Goal: Task Accomplishment & Management: Use online tool/utility

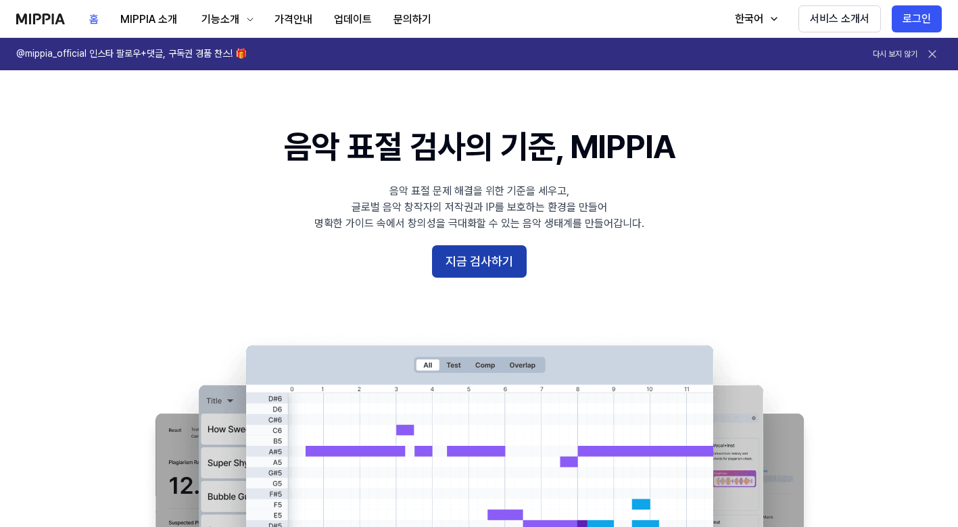
click at [476, 255] on button "지금 검사하기" at bounding box center [479, 261] width 95 height 32
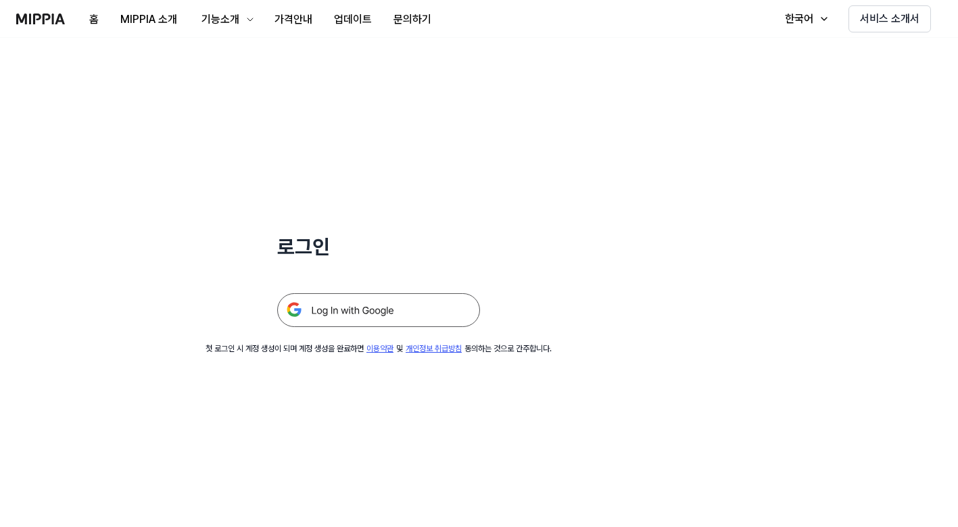
click at [400, 308] on img at bounding box center [378, 310] width 203 height 34
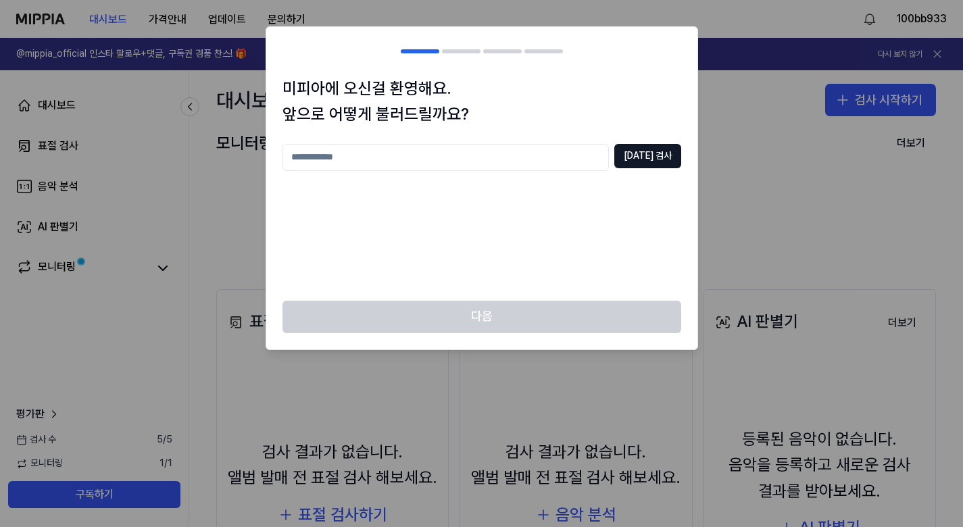
drag, startPoint x: 496, startPoint y: 161, endPoint x: 484, endPoint y: 177, distance: 20.3
click at [495, 161] on input "text" at bounding box center [446, 157] width 326 height 27
click at [662, 160] on button "[DATE] 검사" at bounding box center [647, 156] width 67 height 24
drag, startPoint x: 478, startPoint y: 168, endPoint x: 243, endPoint y: 164, distance: 235.9
click at [243, 164] on body "대시보드 가격안내 업데이트 문의하기 100bb933 @mippia_official 인스타 팔로우+댓글, 구독권 경품 찬스! 🎁 다시 보지 않기…" at bounding box center [481, 263] width 963 height 527
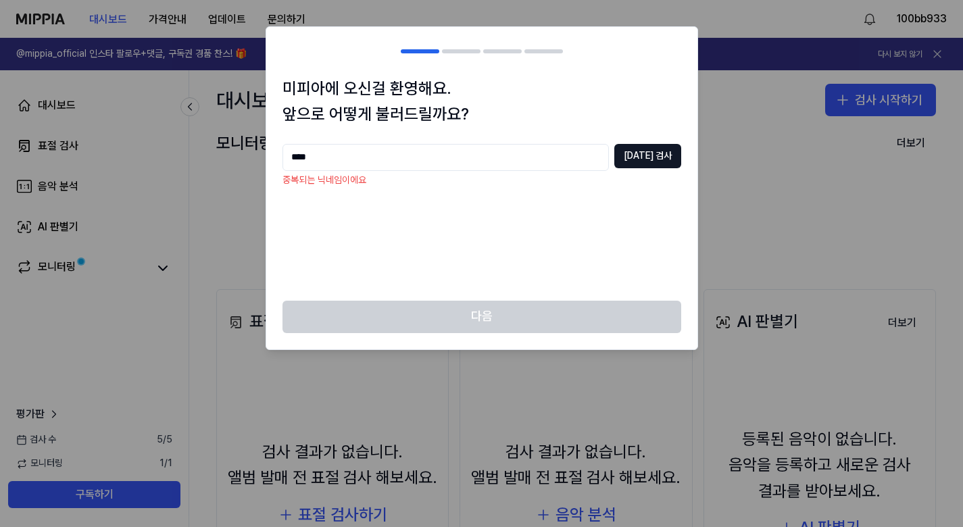
drag, startPoint x: 324, startPoint y: 164, endPoint x: 242, endPoint y: 156, distance: 82.1
click at [242, 156] on body "대시보드 가격안내 업데이트 문의하기 100bb933 @mippia_official 인스타 팔로우+댓글, 구독권 경품 찬스! 🎁 다시 보지 않기…" at bounding box center [481, 263] width 963 height 527
type input "******"
click at [668, 151] on button "[DATE] 검사" at bounding box center [647, 156] width 67 height 24
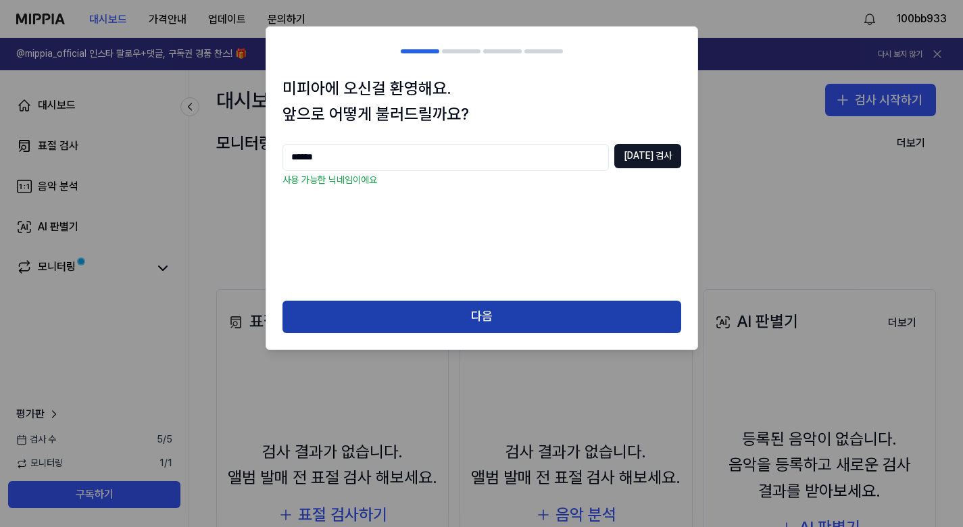
click at [513, 303] on button "다음" at bounding box center [482, 317] width 399 height 32
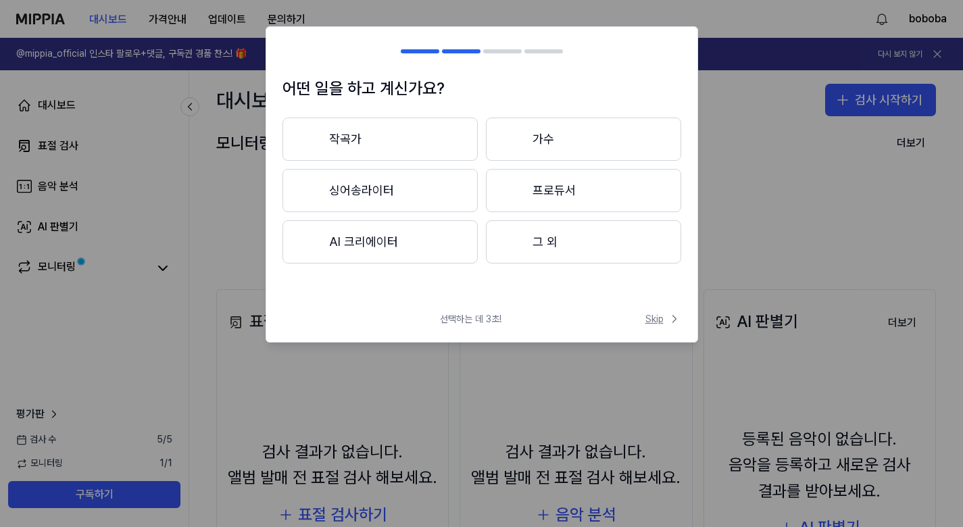
click at [650, 324] on span "Skip" at bounding box center [663, 319] width 36 height 14
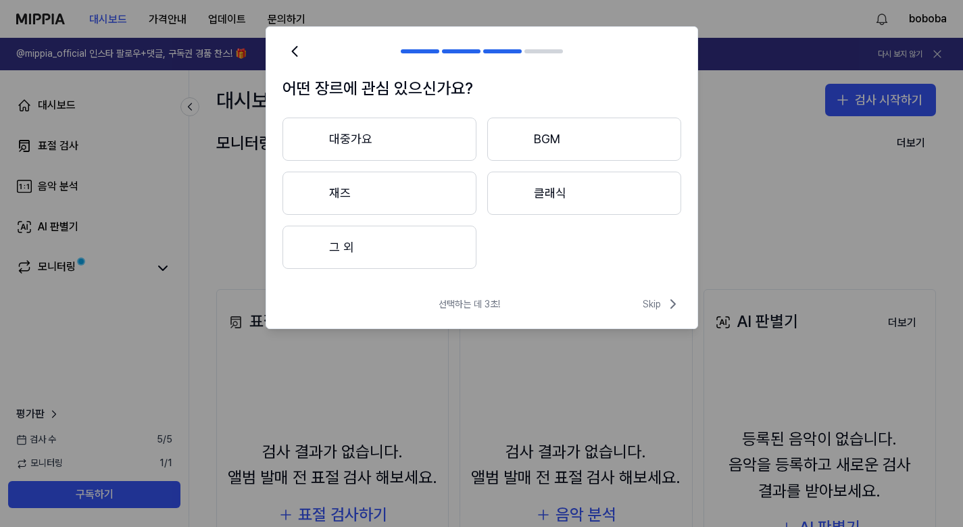
click at [658, 315] on div "선택하는 데 3초! Skip" at bounding box center [481, 312] width 431 height 32
click at [654, 309] on span "Skip" at bounding box center [662, 304] width 39 height 16
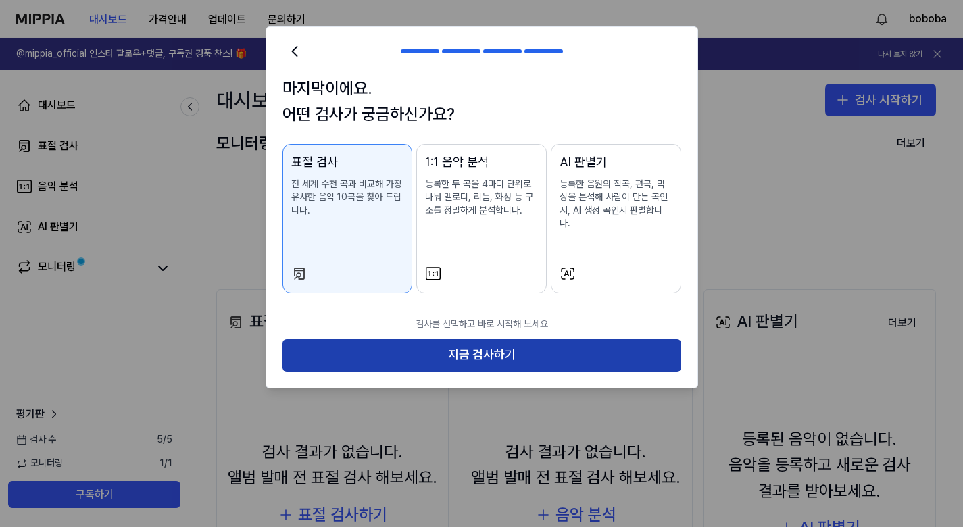
click at [579, 339] on button "지금 검사하기" at bounding box center [482, 355] width 399 height 32
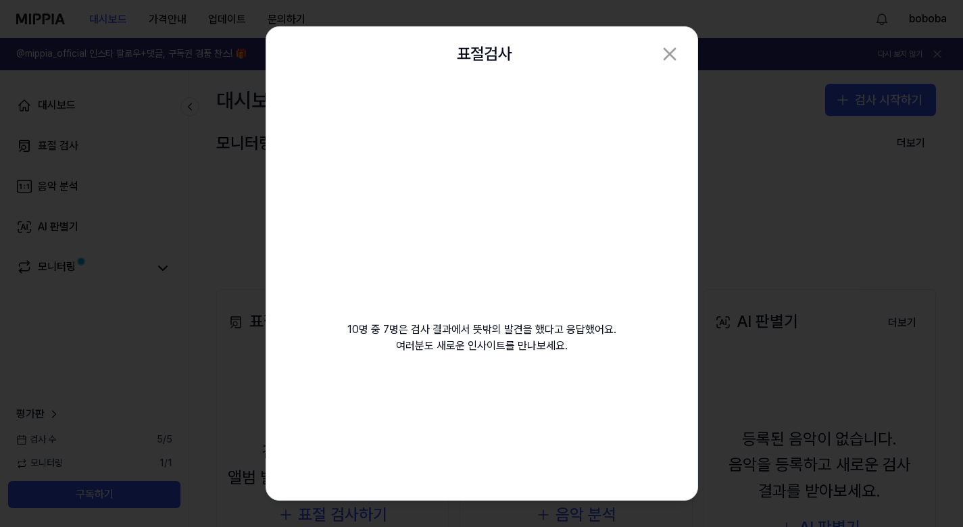
click at [516, 219] on video at bounding box center [482, 211] width 195 height 195
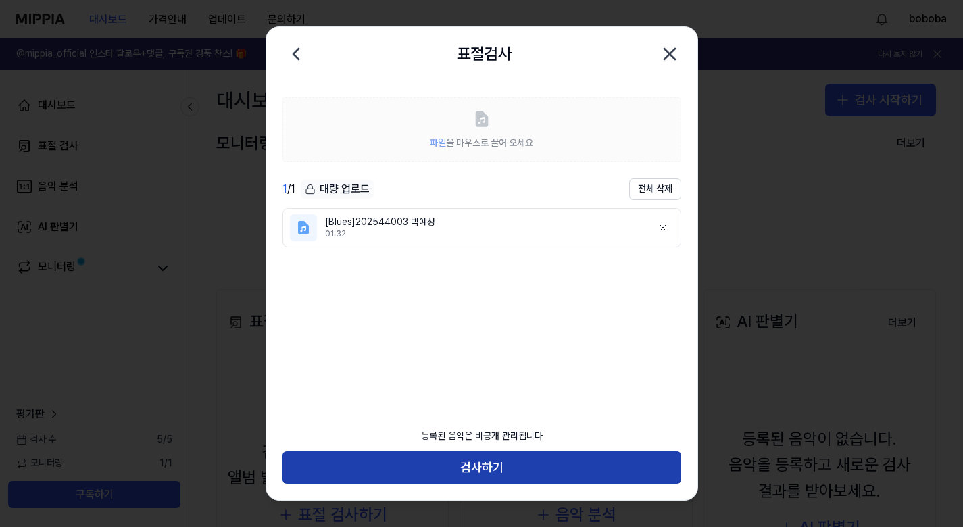
click at [528, 476] on button "검사하기" at bounding box center [482, 467] width 399 height 32
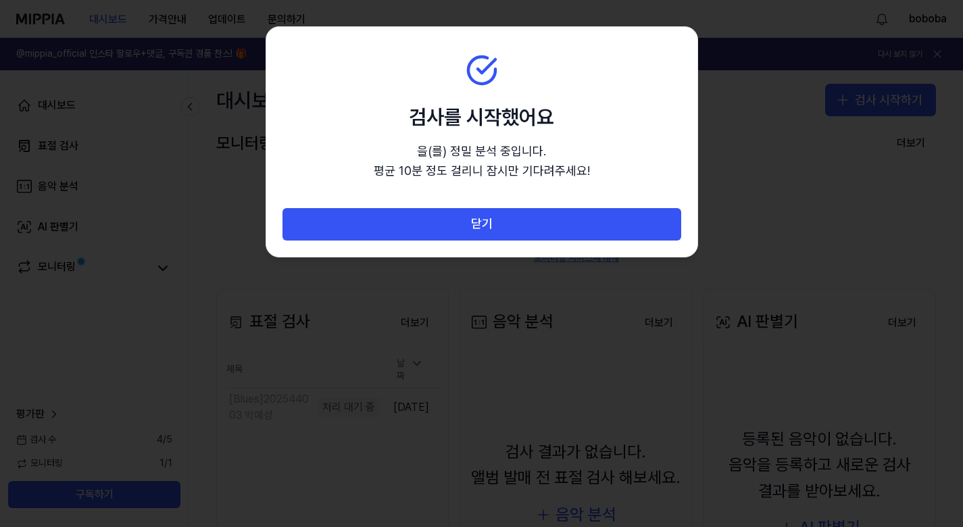
click at [87, 291] on div at bounding box center [481, 263] width 963 height 527
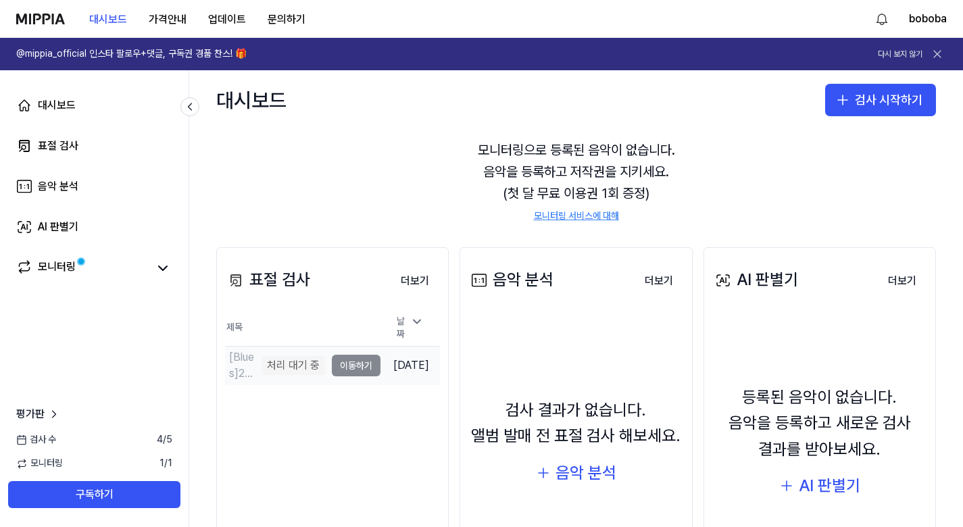
scroll to position [57, 0]
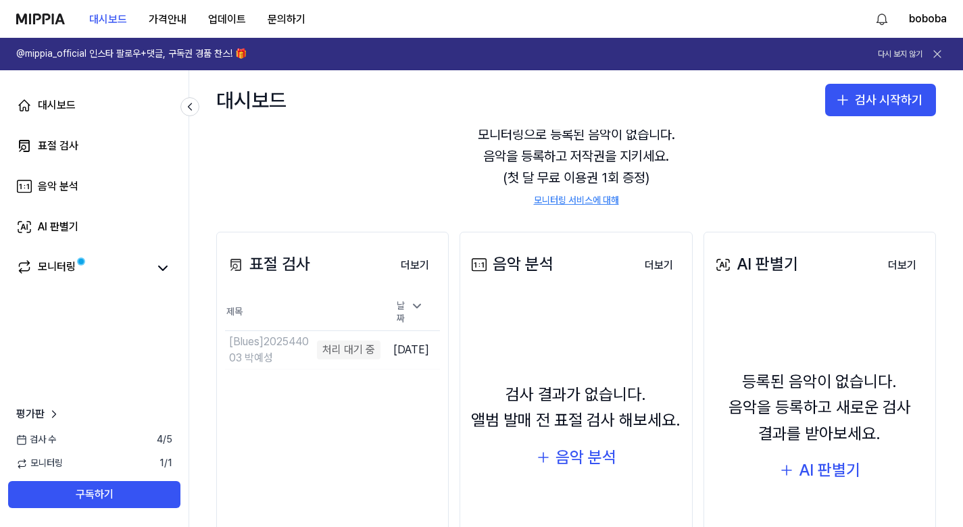
click at [420, 298] on th "날짜" at bounding box center [409, 313] width 59 height 36
click at [420, 264] on button "더보기" at bounding box center [415, 265] width 50 height 27
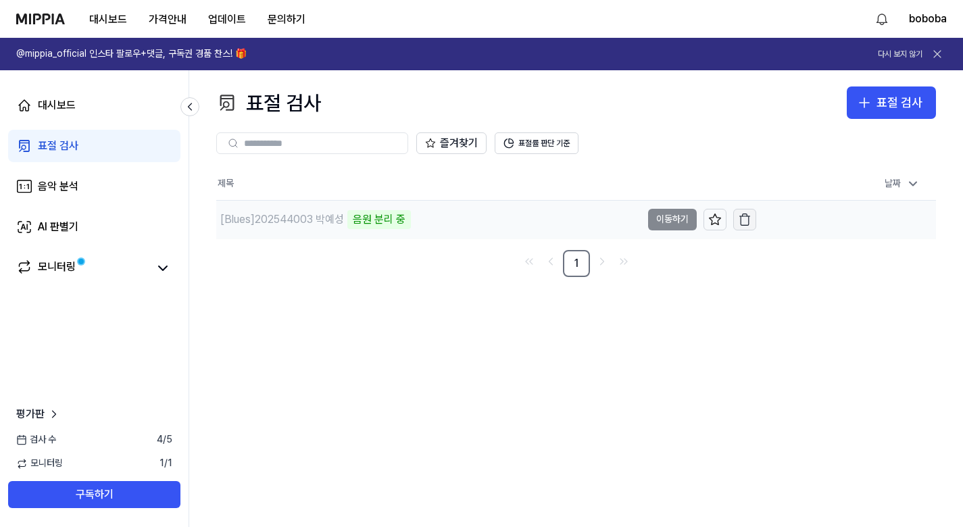
click at [740, 222] on icon "button" at bounding box center [745, 220] width 14 height 14
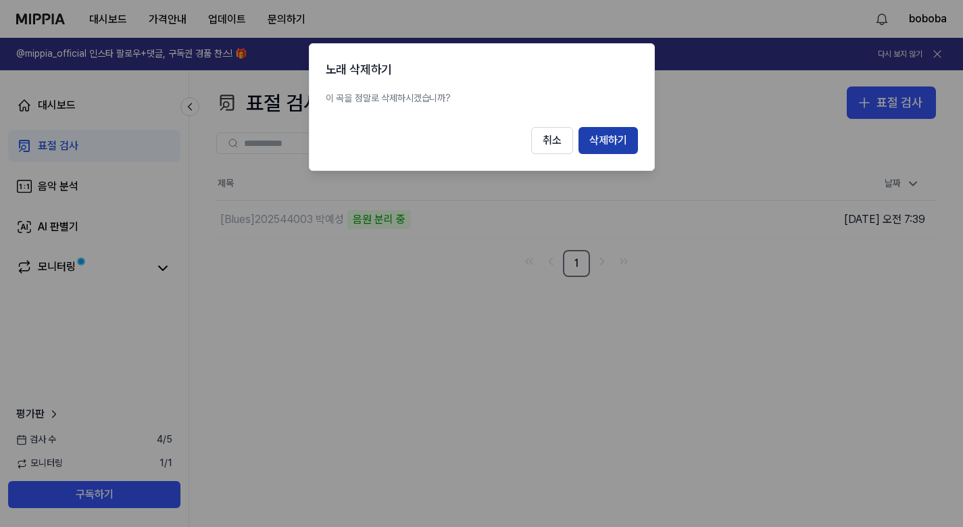
click at [613, 132] on button "삭제하기" at bounding box center [608, 140] width 59 height 27
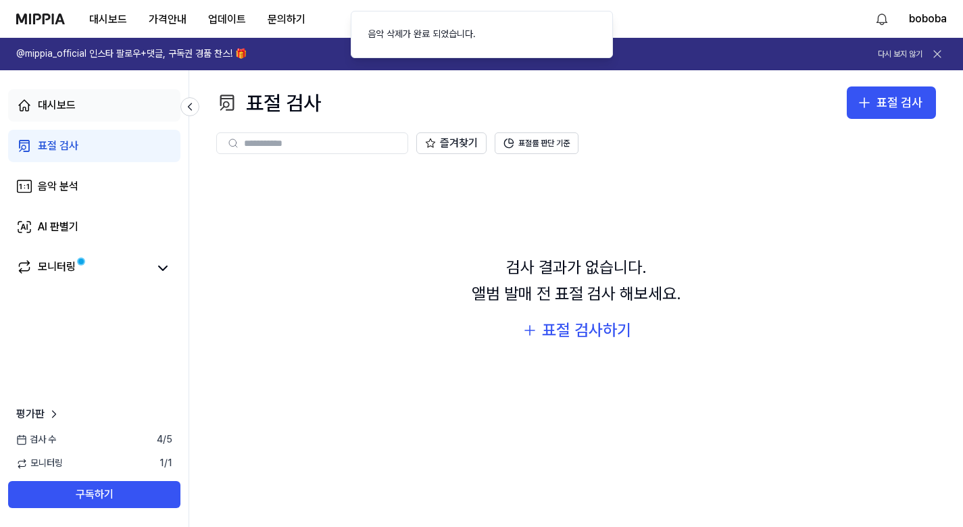
drag, startPoint x: 359, startPoint y: 256, endPoint x: 152, endPoint y: 110, distance: 253.1
click at [358, 256] on div "검사 결과가 없습니다. 앨범 발매 전 표절 검사 해보세요. 표절 검사하기" at bounding box center [576, 300] width 720 height 264
click at [562, 151] on button "표절률 판단 기준" at bounding box center [537, 143] width 84 height 22
click at [558, 149] on button "표절률 판단 기준" at bounding box center [537, 143] width 84 height 22
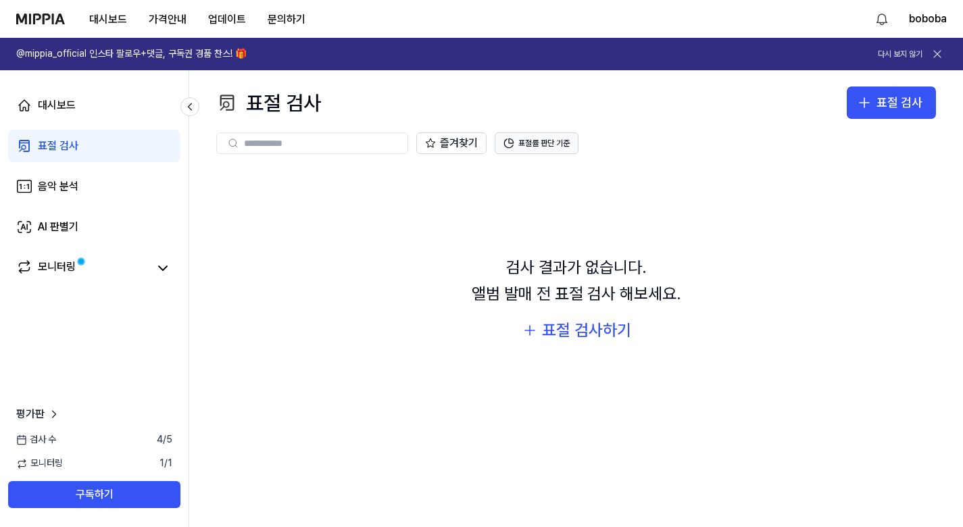
click at [520, 152] on button "표절률 판단 기준" at bounding box center [537, 143] width 84 height 22
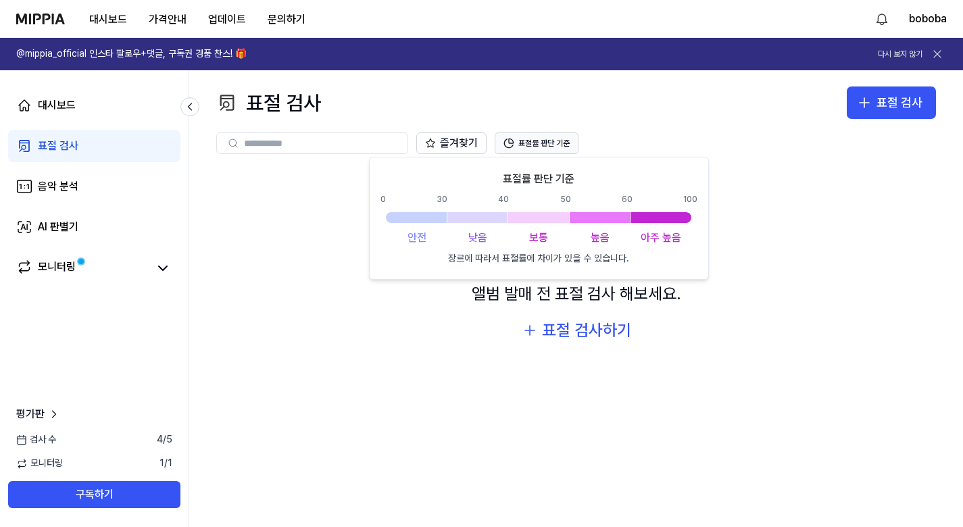
click at [524, 147] on button "표절률 판단 기준" at bounding box center [537, 143] width 84 height 22
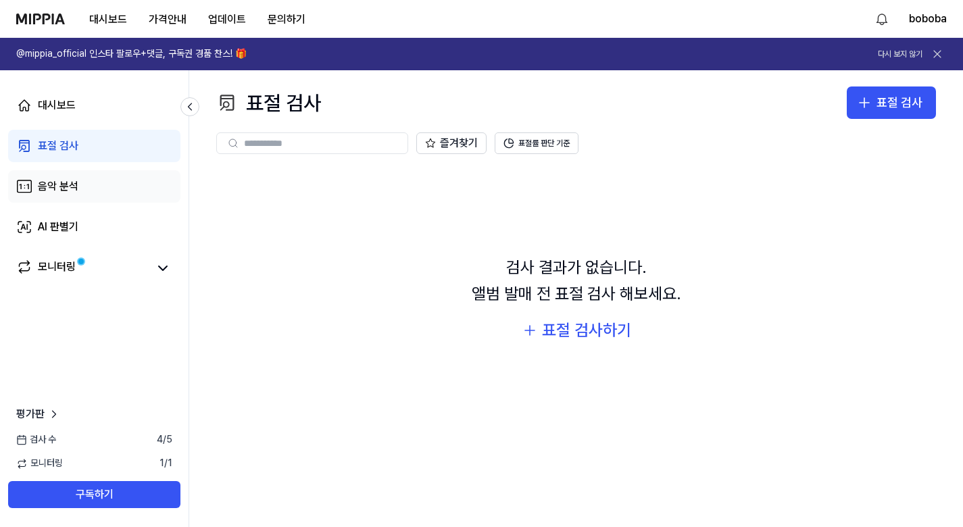
click at [82, 176] on link "음악 분석" at bounding box center [94, 186] width 172 height 32
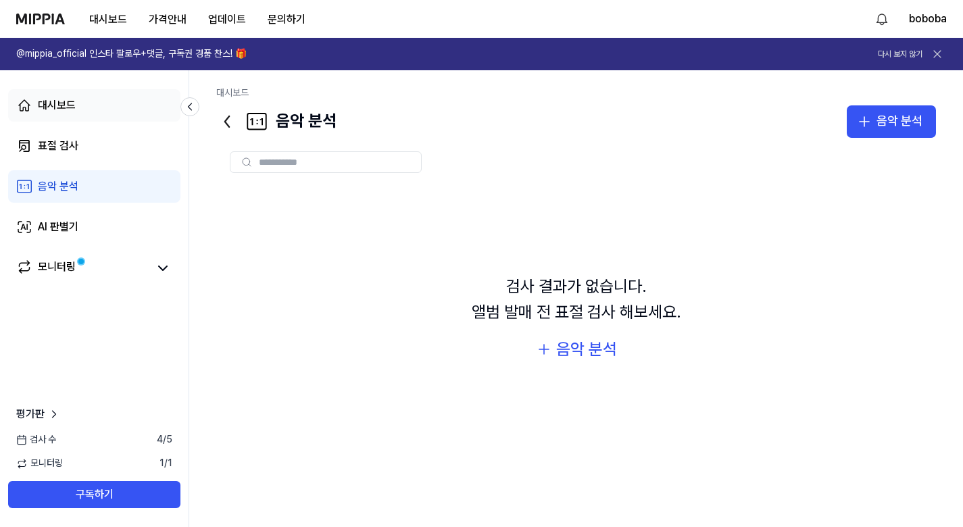
click at [78, 112] on link "대시보드" at bounding box center [94, 105] width 172 height 32
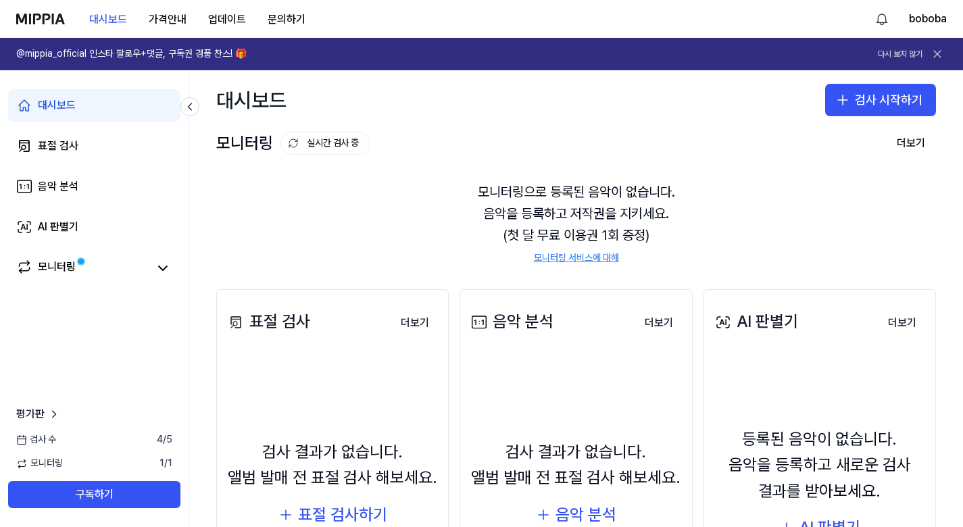
scroll to position [80, 0]
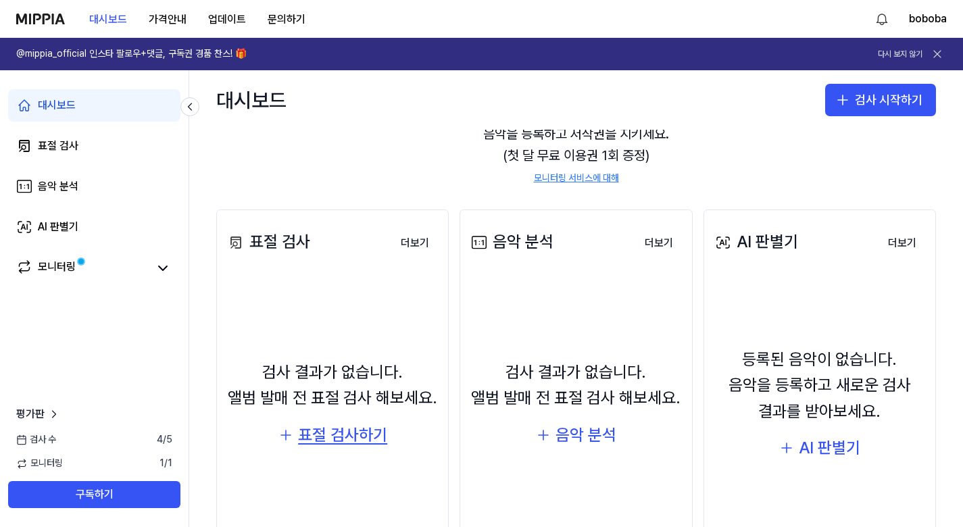
click at [353, 427] on div "표절 검사하기" at bounding box center [342, 435] width 89 height 26
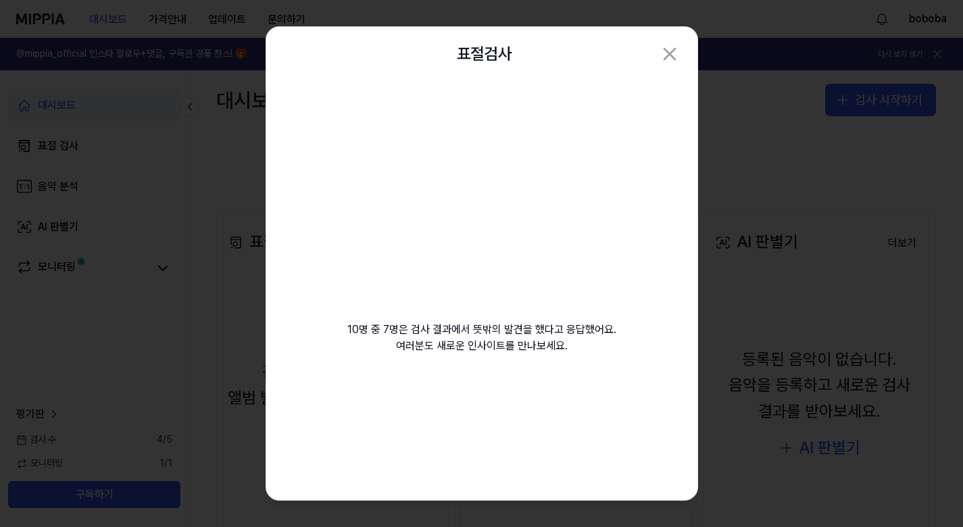
click at [596, 304] on div "10명 중 7명은 검사 결과에서 뜻밖의 발견을 했다고 응답했어요. 여러분도 새로운 인사이트를 만나보세요." at bounding box center [481, 233] width 431 height 305
click at [505, 220] on video at bounding box center [482, 211] width 195 height 195
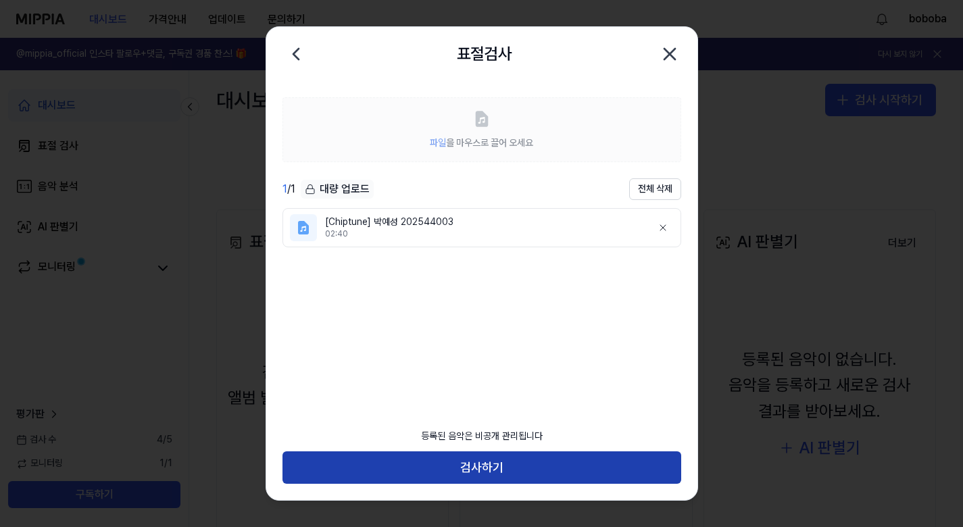
click at [551, 459] on button "검사하기" at bounding box center [482, 467] width 399 height 32
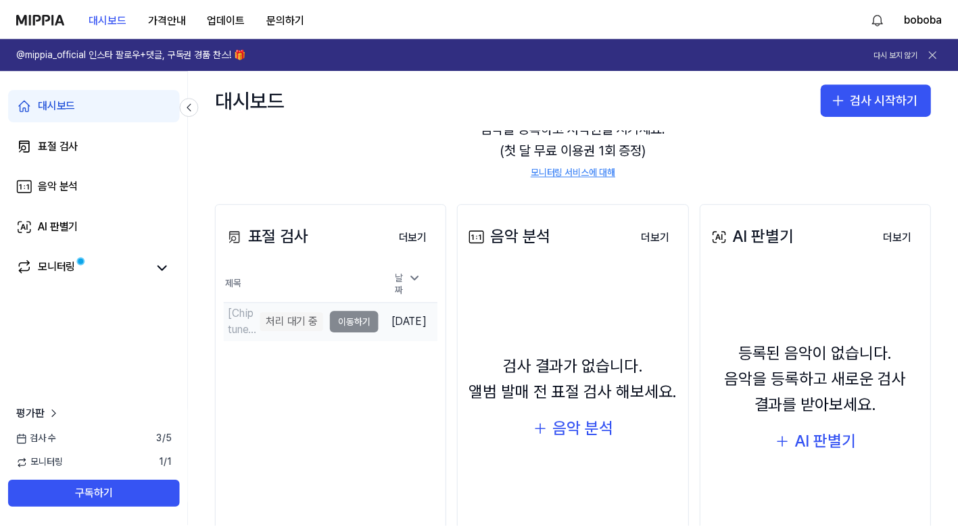
scroll to position [91, 0]
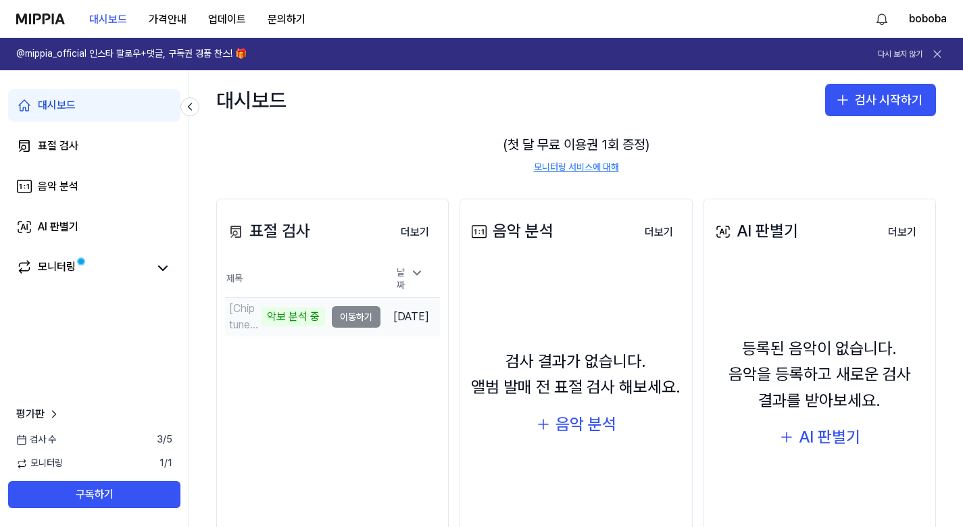
click at [380, 309] on td "[DATE]" at bounding box center [409, 316] width 59 height 39
click at [220, 314] on div "표절 검사 더보기 표절 검사 제목 날짜 [Chiptune] 박예성 202544003 악보 분석 중 이동하기 [DATE] 더보기" at bounding box center [332, 384] width 232 height 370
click at [262, 311] on div "악보 분석 중" at bounding box center [294, 317] width 64 height 19
click at [353, 315] on td "[Chiptune] 박예성 202544003 악보 분석 중 이동하기" at bounding box center [302, 317] width 155 height 38
click at [380, 316] on td "[DATE]" at bounding box center [409, 316] width 59 height 39
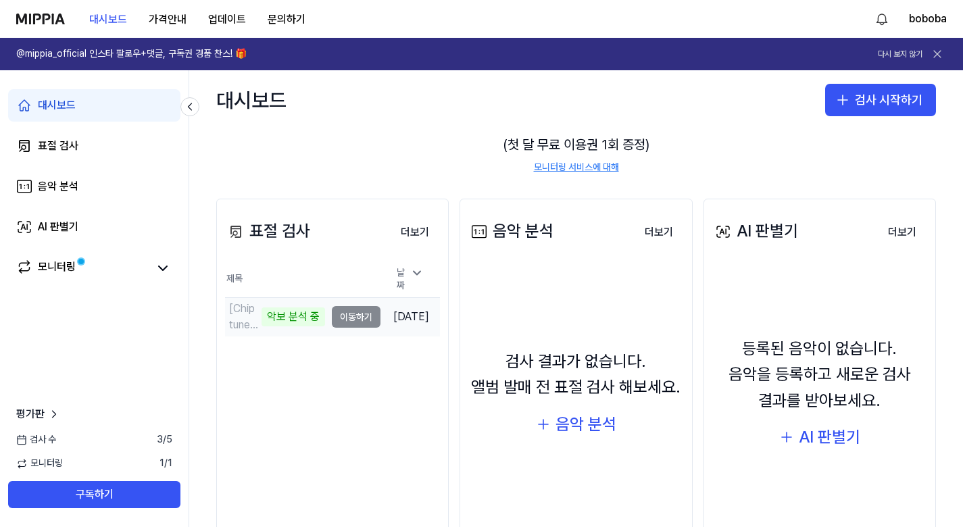
click at [380, 316] on td "[DATE]" at bounding box center [409, 316] width 59 height 39
click at [391, 394] on div "표절 검사 더보기 표절 검사 제목 날짜 [Chiptune] 박예성 202544003 악보 분석 중 이동하기 [DATE] 더보기" at bounding box center [332, 384] width 232 height 370
click at [413, 236] on button "더보기" at bounding box center [415, 232] width 50 height 27
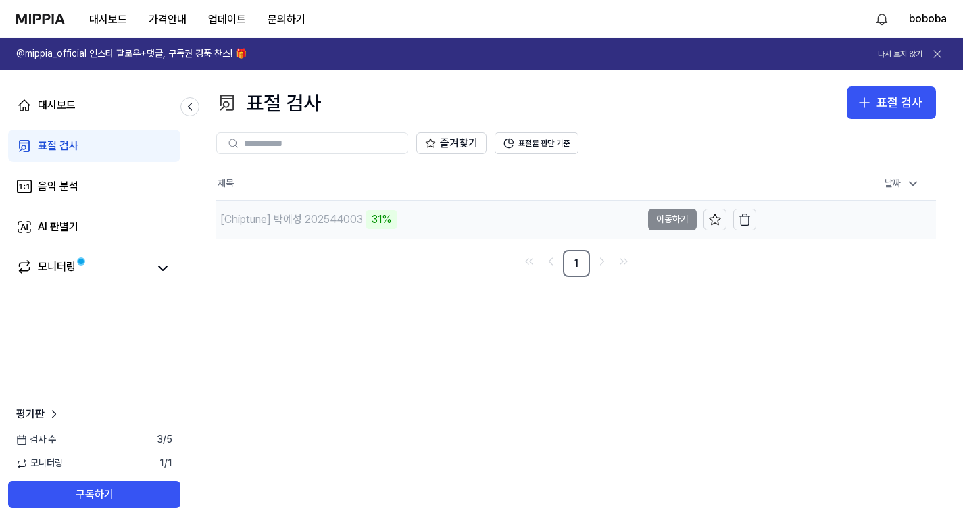
click at [420, 215] on div "[Chiptune] 박예성 202544003 31%" at bounding box center [428, 220] width 425 height 38
click at [195, 104] on icon at bounding box center [190, 107] width 14 height 14
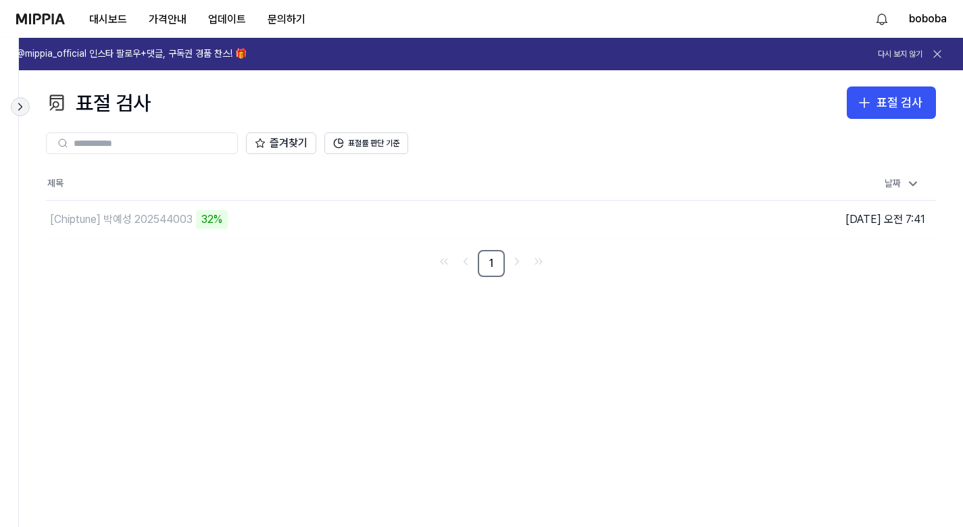
click at [27, 105] on button at bounding box center [20, 106] width 19 height 19
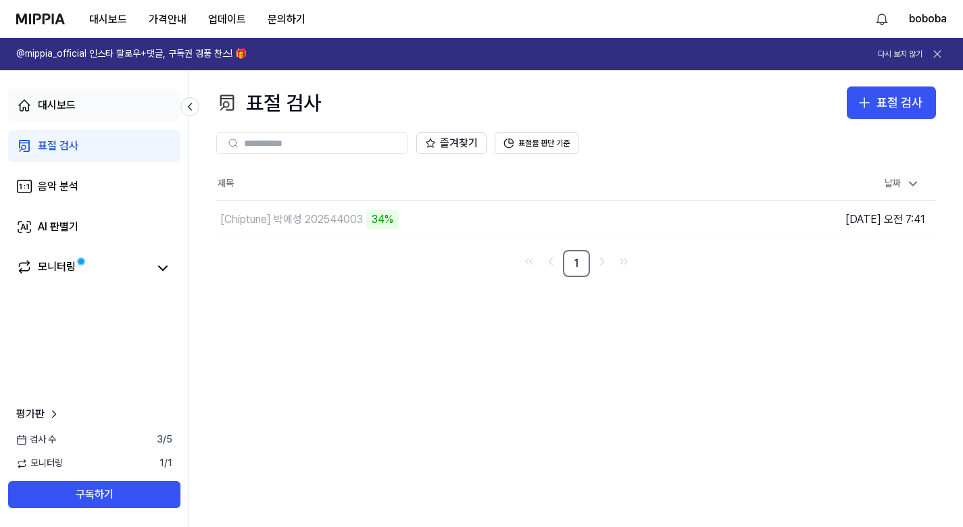
click at [98, 112] on link "대시보드" at bounding box center [94, 105] width 172 height 32
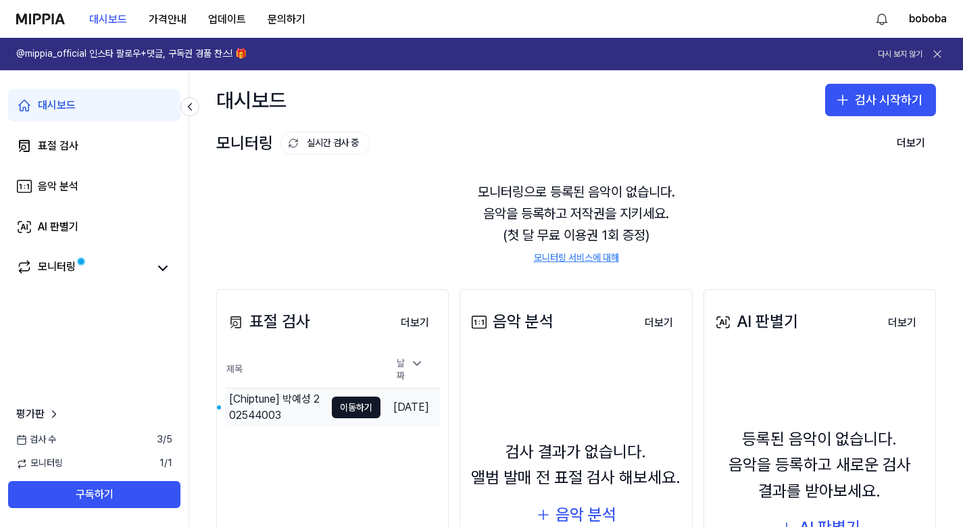
click at [265, 403] on div "[Chiptune] 박예성 202544003" at bounding box center [277, 407] width 96 height 32
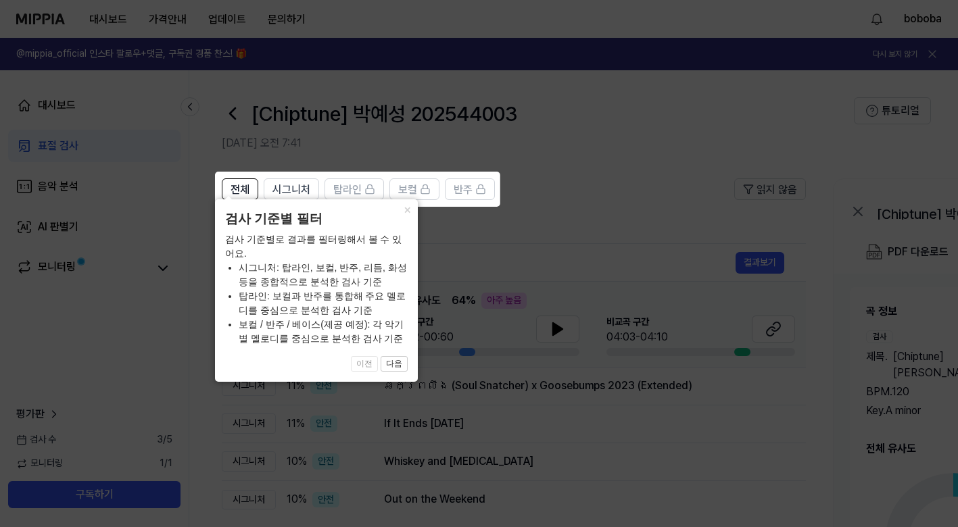
click at [433, 226] on icon at bounding box center [481, 263] width 963 height 527
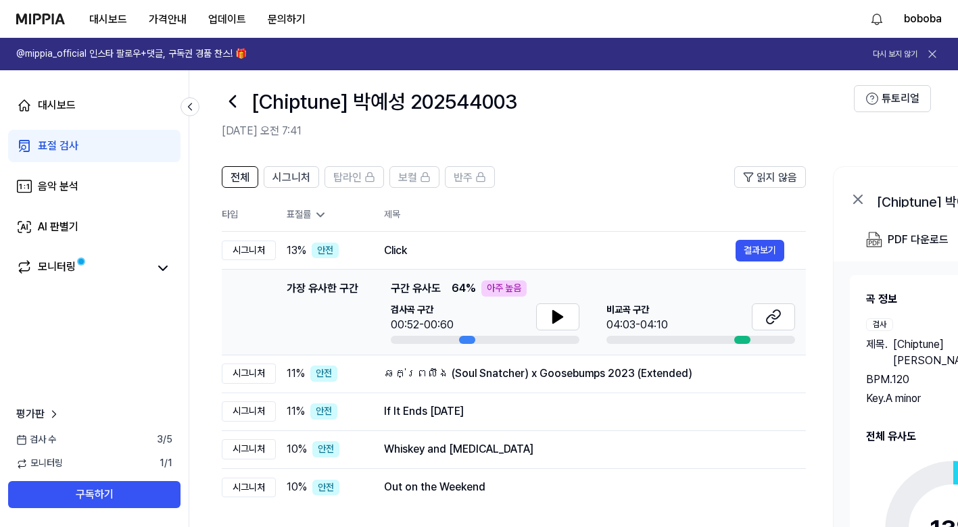
scroll to position [0, 0]
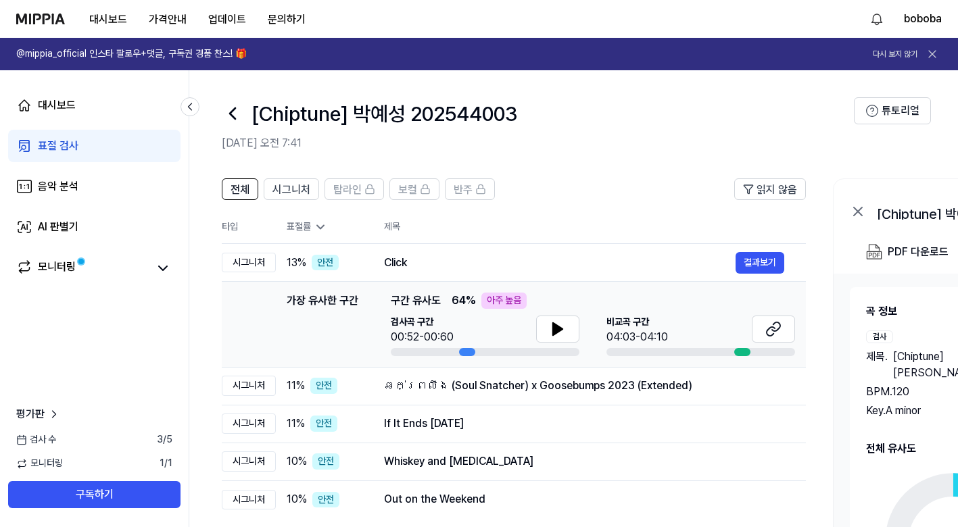
click at [512, 199] on header "전체 시그니처 탑라인 보컬 반주 읽지 않음" at bounding box center [514, 194] width 584 height 32
click at [556, 327] on icon at bounding box center [557, 329] width 16 height 16
click at [548, 327] on button at bounding box center [557, 329] width 43 height 27
click at [768, 327] on icon at bounding box center [773, 329] width 16 height 16
click at [537, 211] on th "제목" at bounding box center [595, 227] width 422 height 32
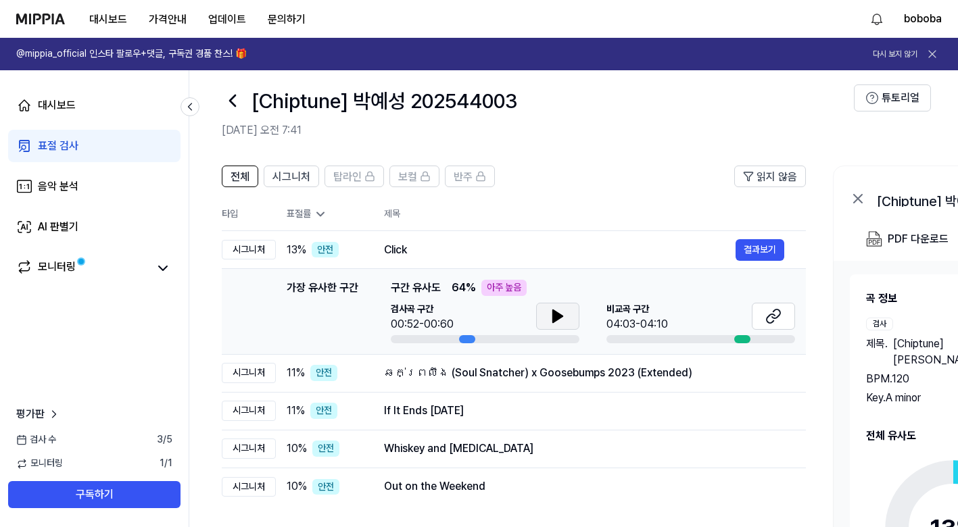
scroll to position [18, 0]
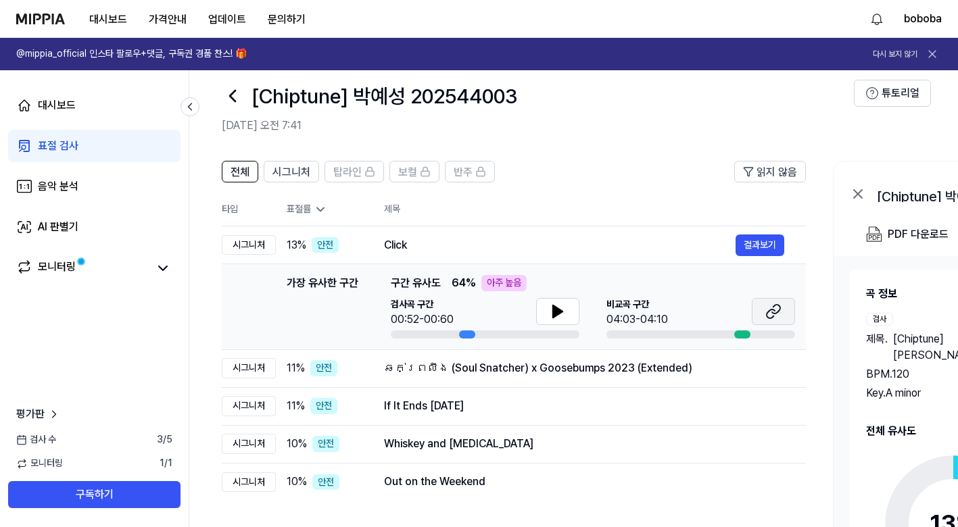
click at [783, 317] on button at bounding box center [773, 311] width 43 height 27
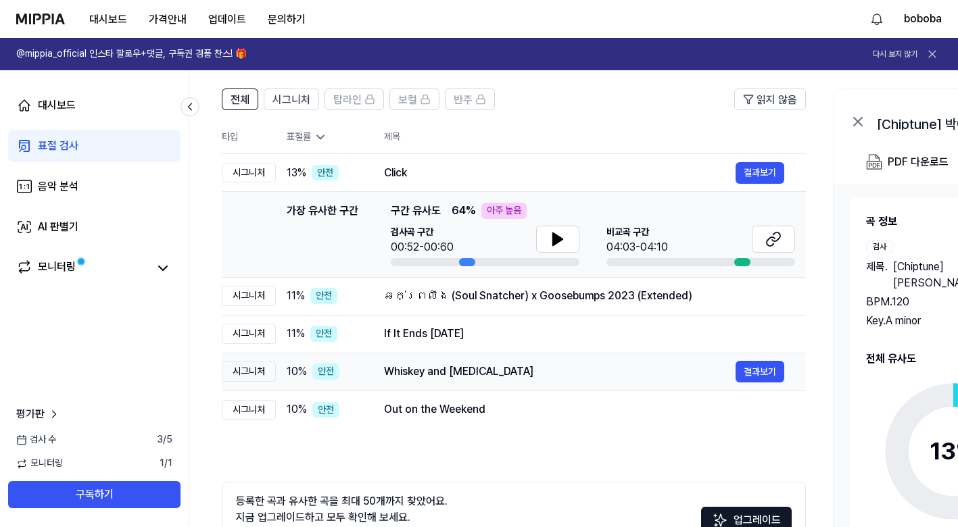
scroll to position [187, 0]
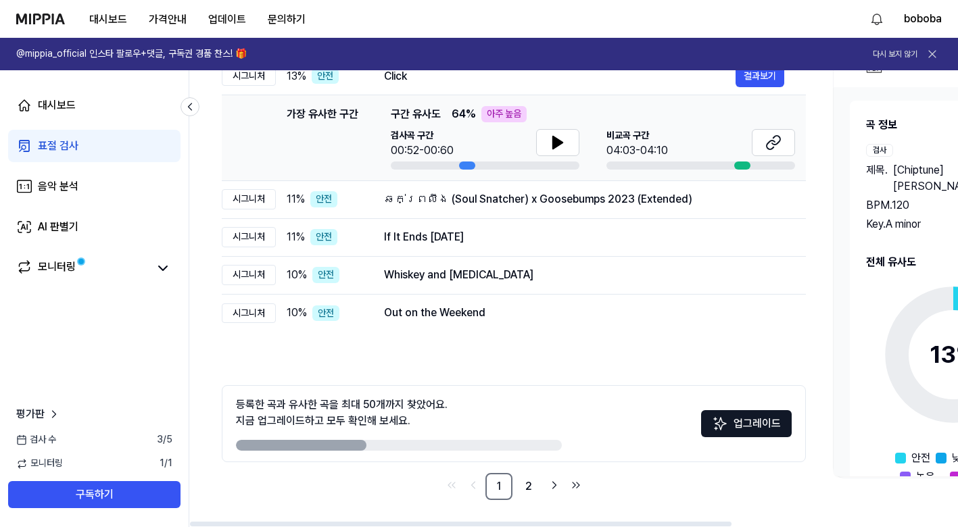
click at [563, 391] on div "등록한 곡과 유사한 곡을 최대 50개까지 찾았어요. 지금 업그레이드하고 모두 확인해 보세요. 업그레이드" at bounding box center [514, 423] width 584 height 77
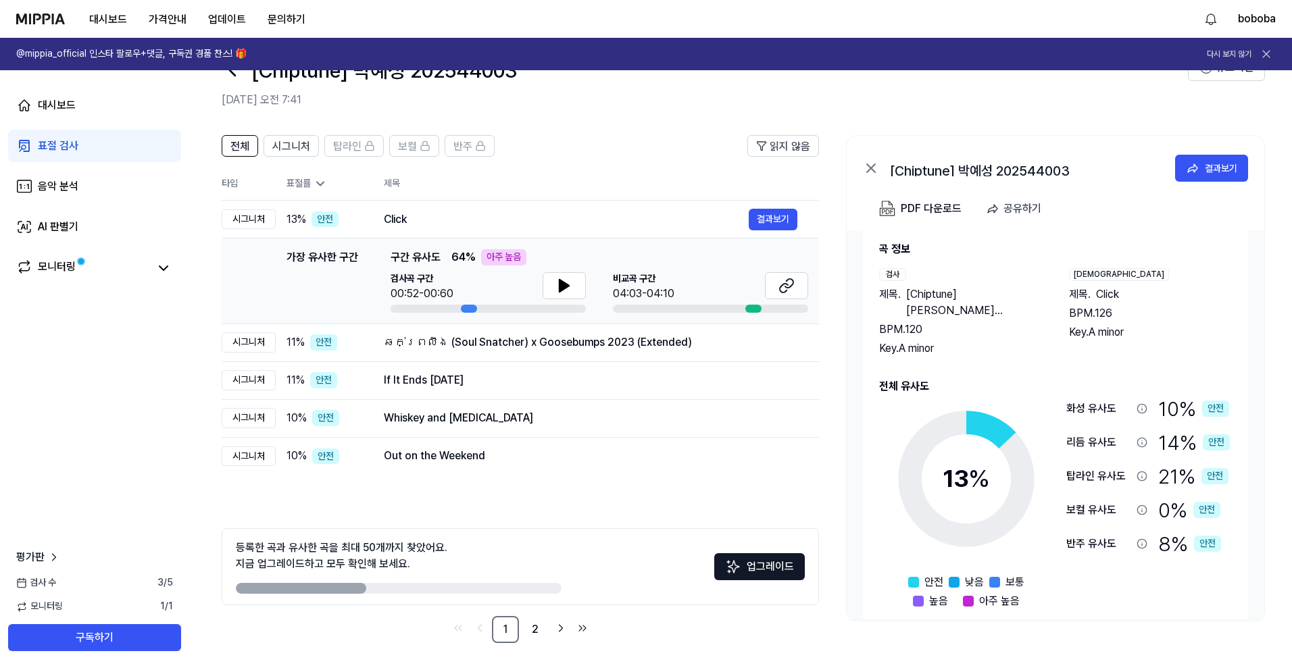
scroll to position [0, 0]
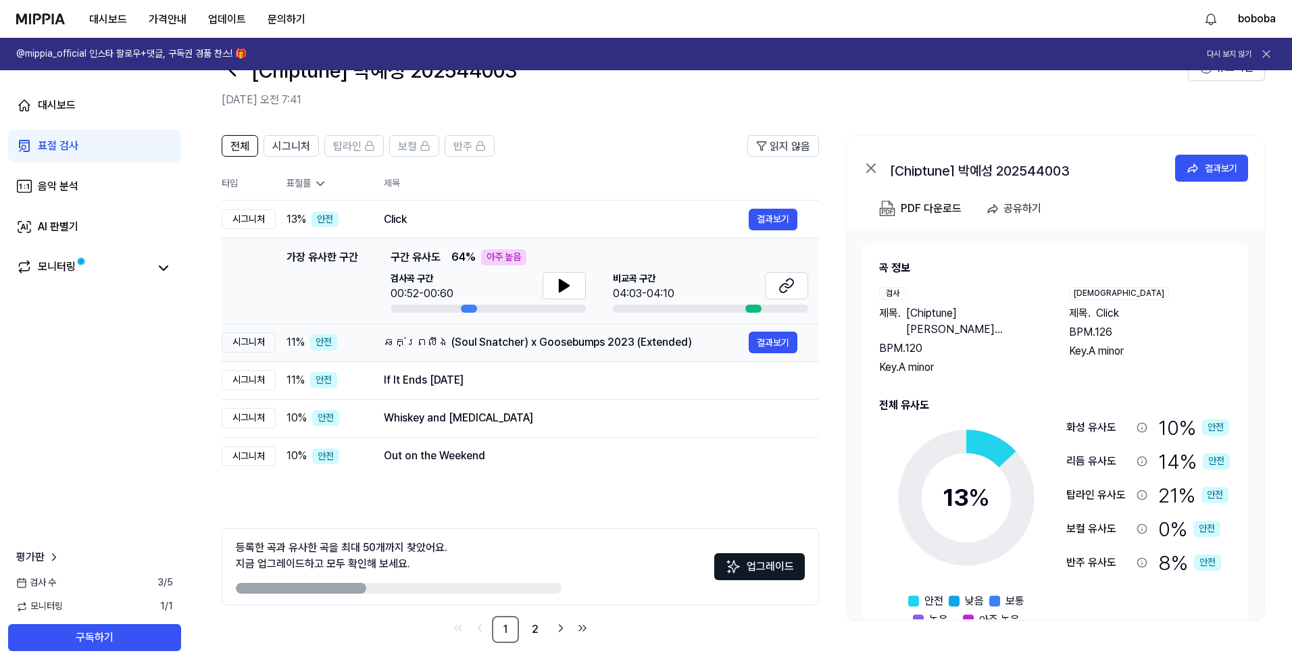
click at [545, 359] on td "ឆក់ព្រលឹង (Soul Snatcher) x Goosebumps 2023 (Extended) 결과보기" at bounding box center [590, 343] width 457 height 38
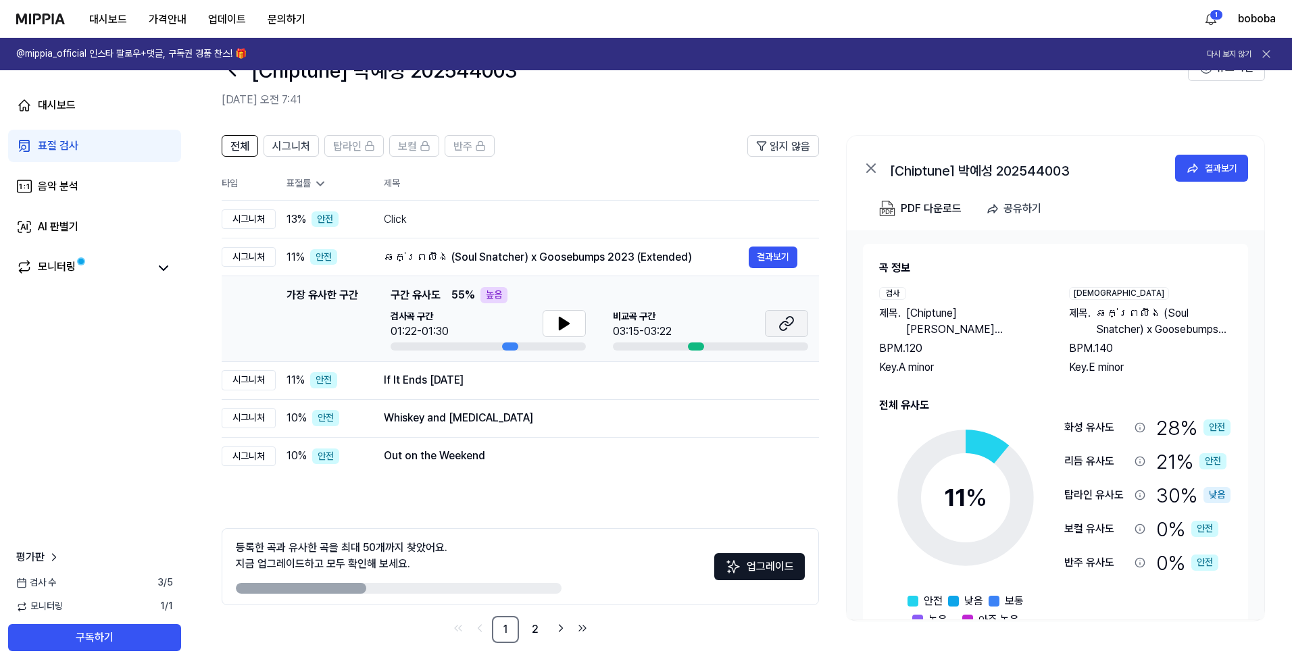
click at [785, 327] on icon at bounding box center [787, 324] width 16 height 16
click at [670, 383] on div "If It Ends [DATE]" at bounding box center [566, 380] width 365 height 16
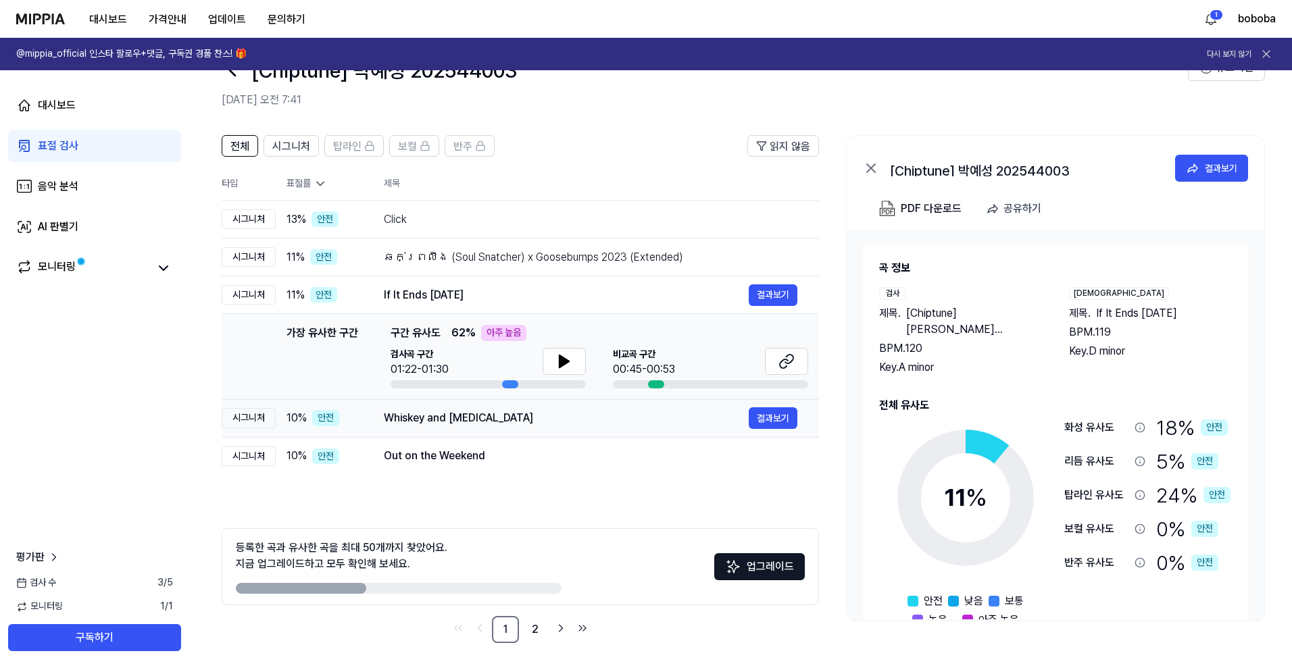
click at [663, 418] on div "Whiskey and [MEDICAL_DATA]" at bounding box center [566, 418] width 365 height 16
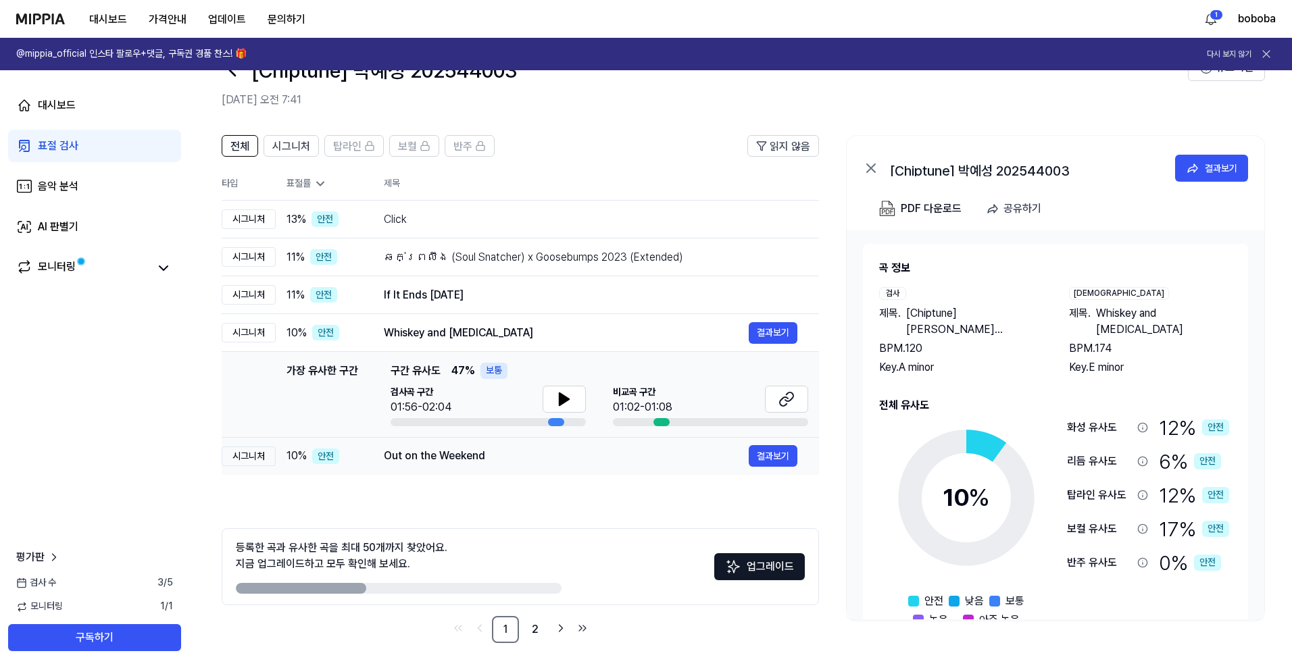
click at [629, 459] on div "Out on the Weekend" at bounding box center [566, 456] width 365 height 16
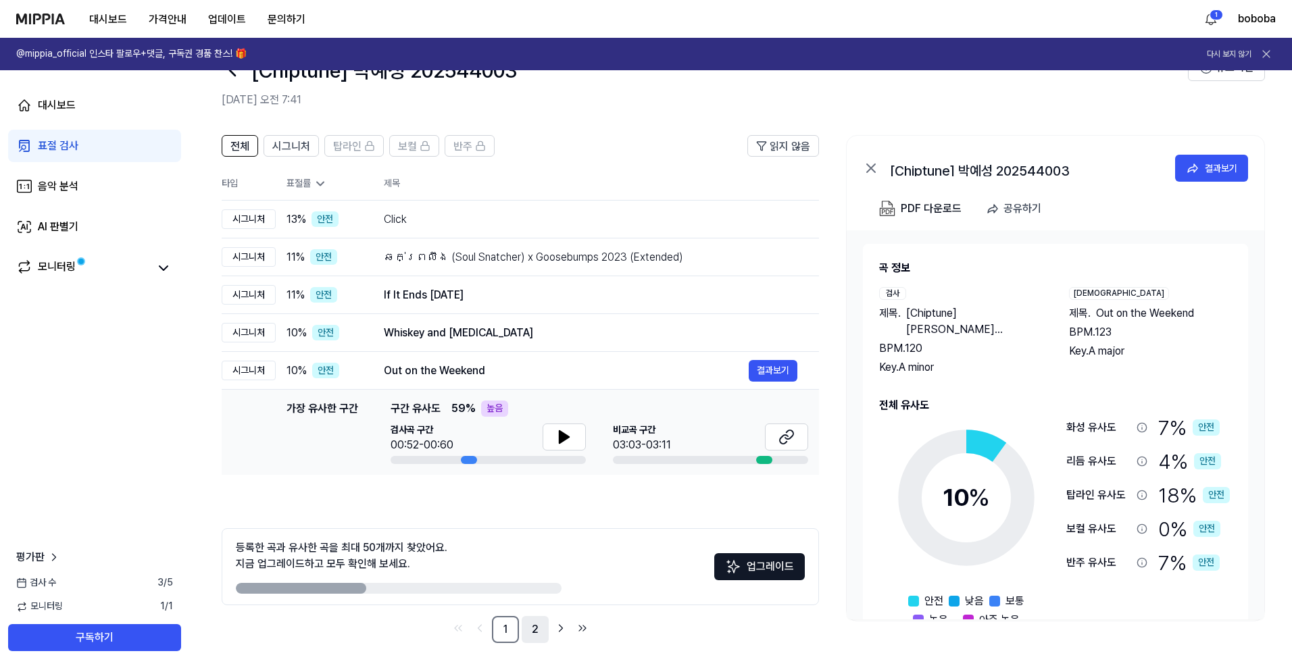
click at [541, 526] on link "2" at bounding box center [535, 629] width 27 height 27
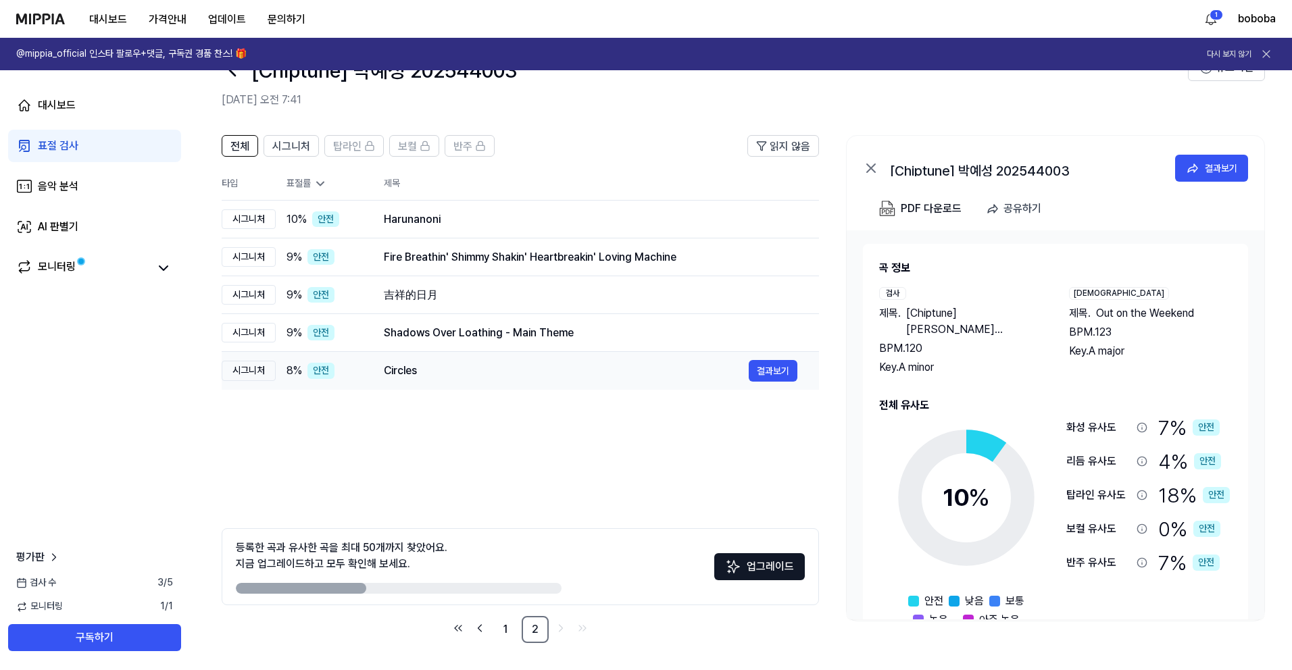
click at [483, 387] on td "Circles 결과보기" at bounding box center [590, 371] width 457 height 38
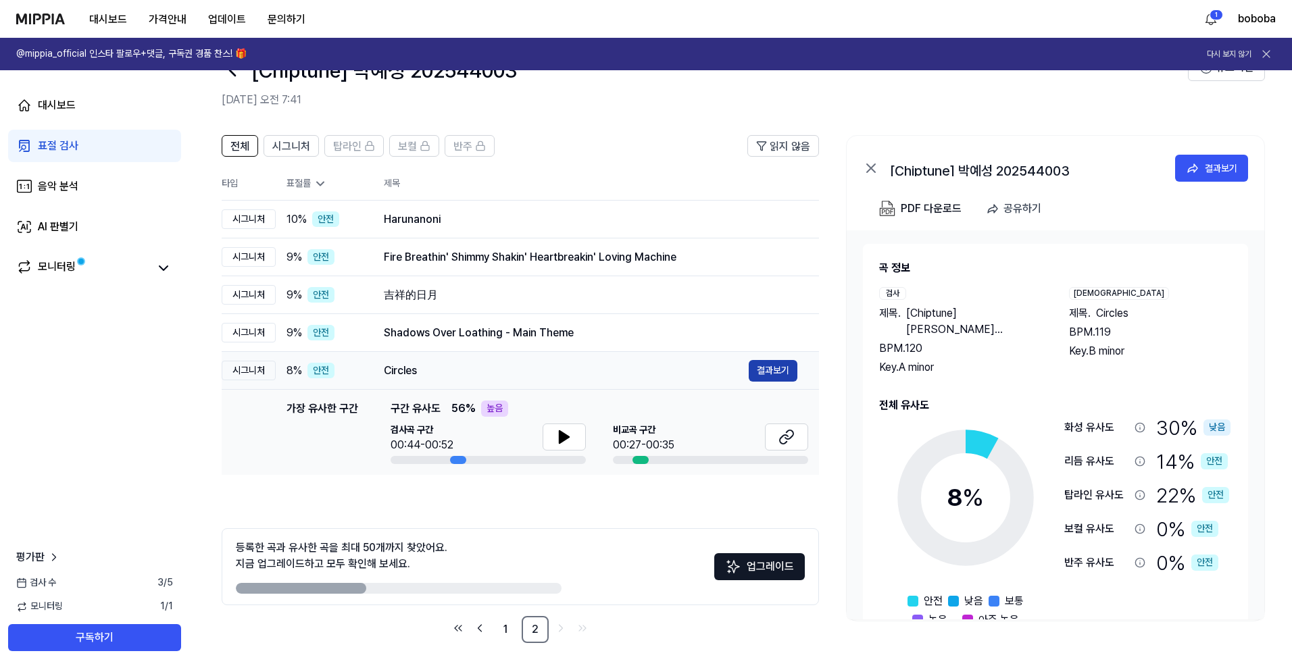
click at [783, 371] on button "결과보기" at bounding box center [773, 371] width 49 height 22
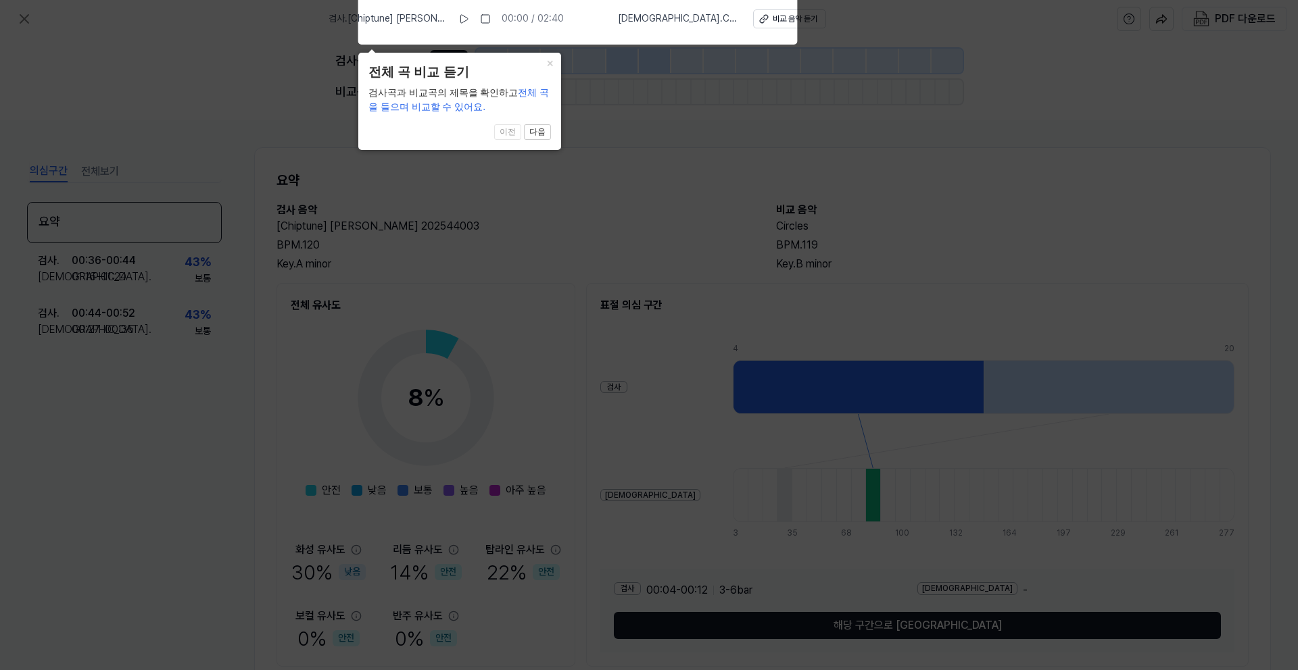
click at [221, 92] on icon at bounding box center [649, 331] width 1298 height 677
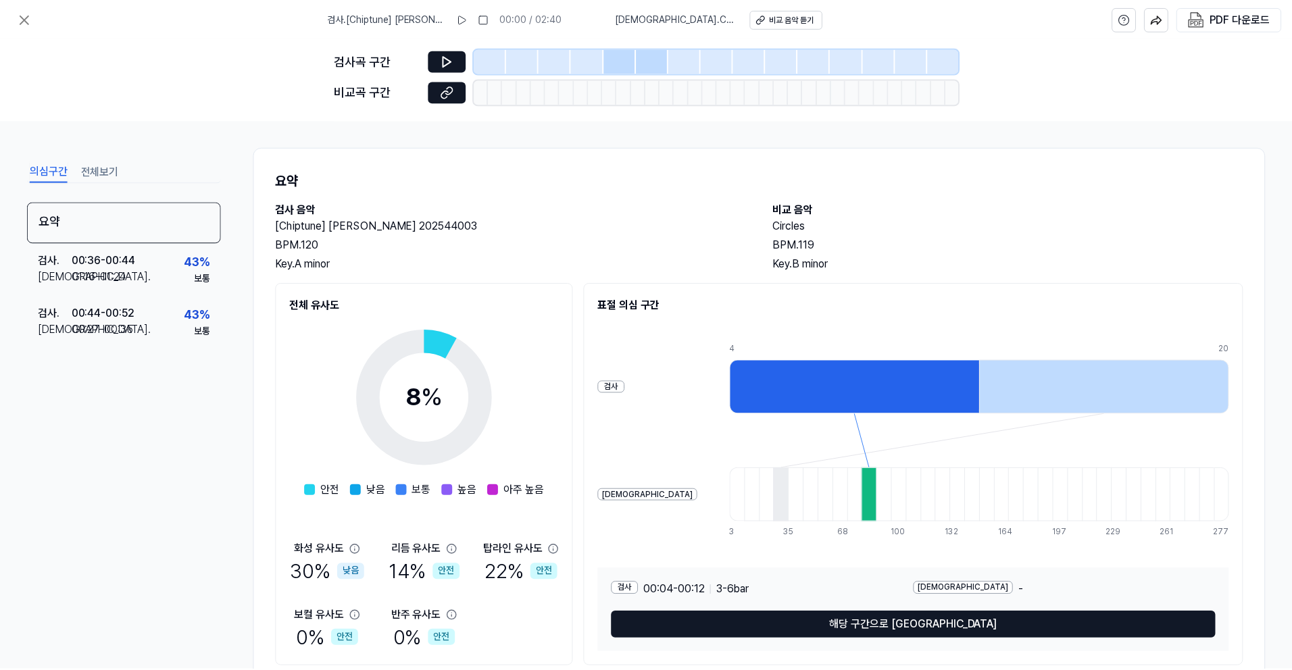
scroll to position [43, 0]
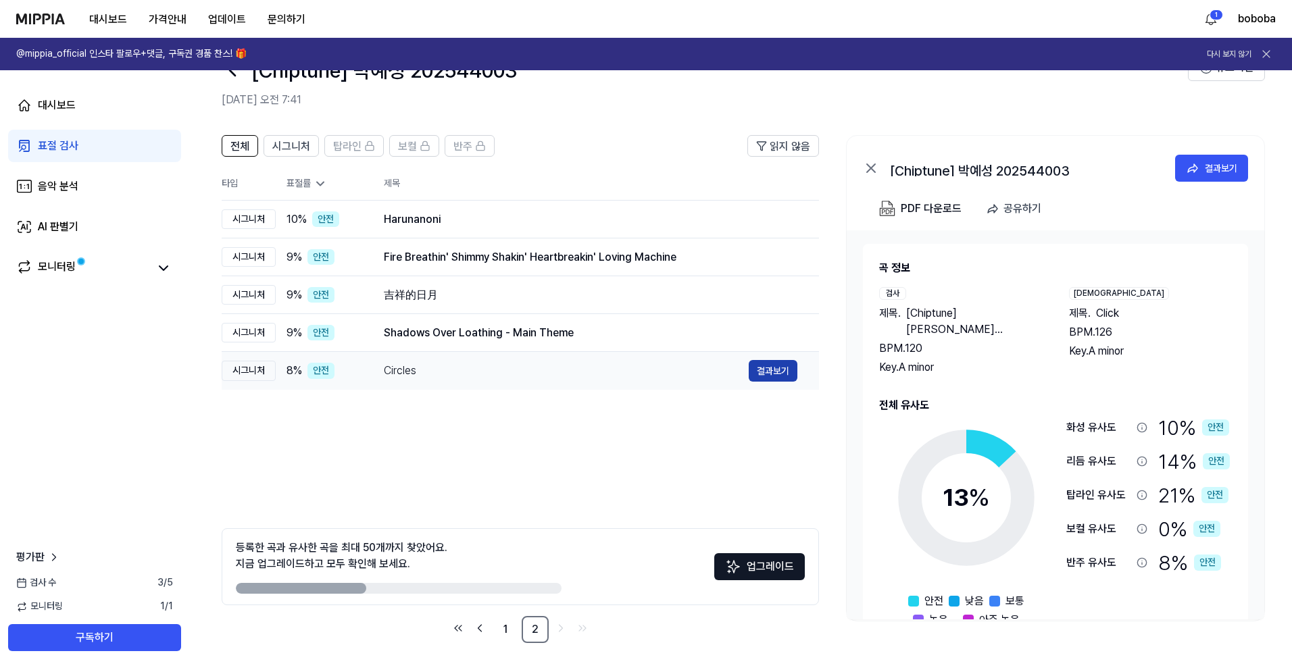
click at [781, 370] on button "결과보기" at bounding box center [773, 371] width 49 height 22
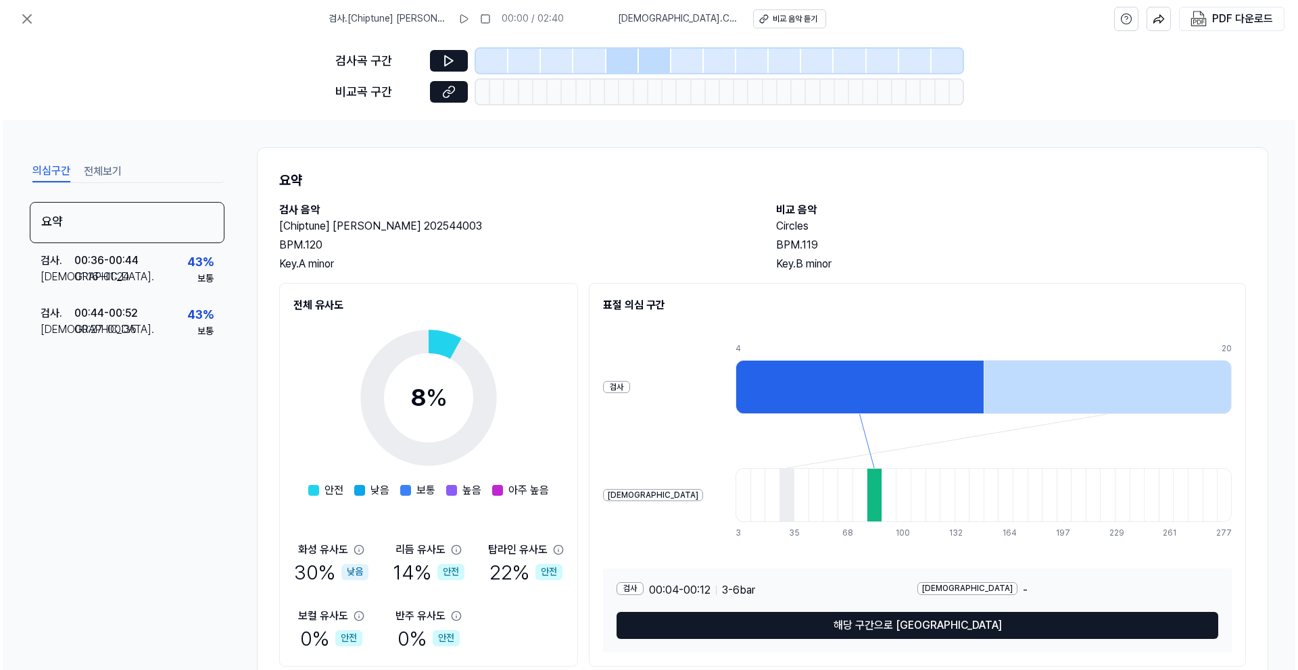
scroll to position [0, 0]
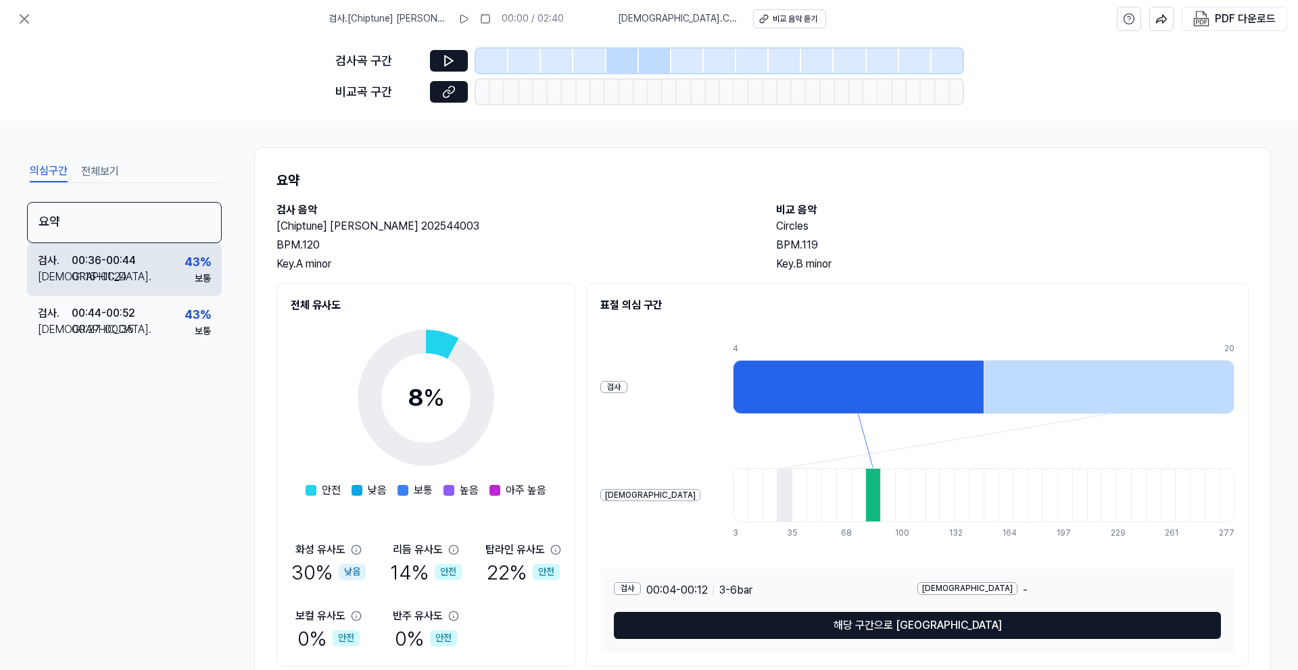
click at [140, 285] on div "검사 . 00:36 - 00:44 비교 . 01:16 - 01:24 43 % 보통" at bounding box center [124, 269] width 195 height 53
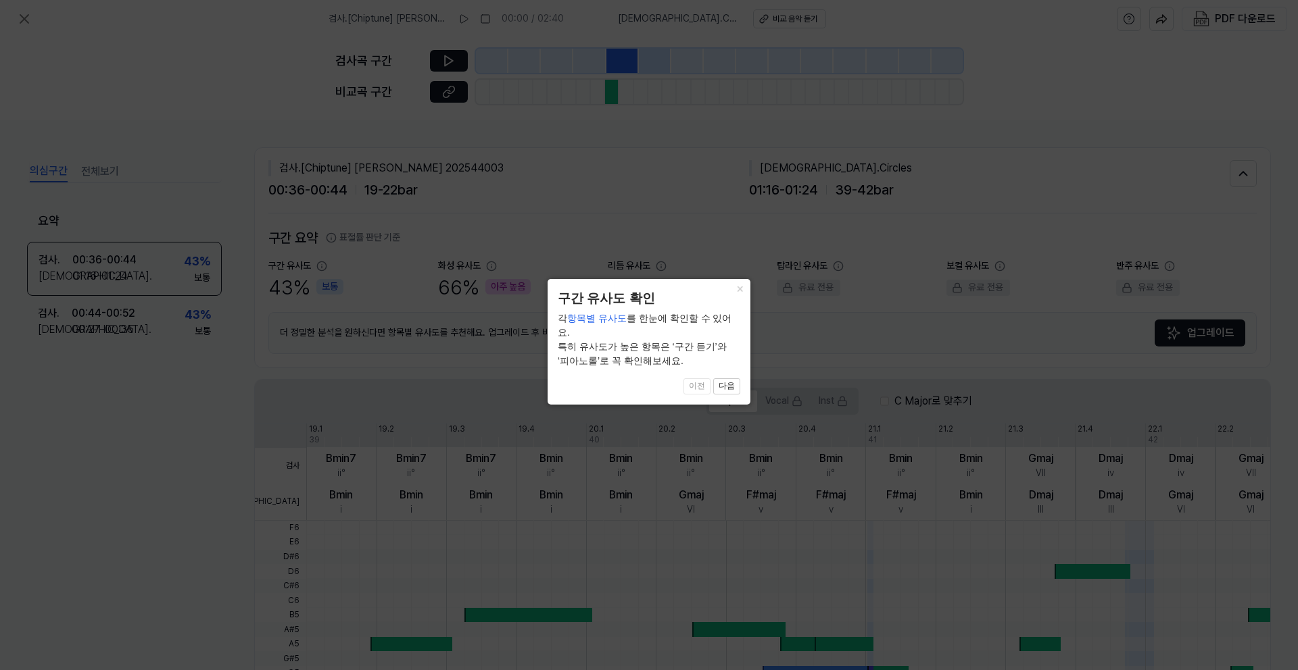
click at [737, 304] on header "구간 유사도 확인" at bounding box center [649, 299] width 182 height 20
click at [738, 294] on button "×" at bounding box center [740, 288] width 22 height 19
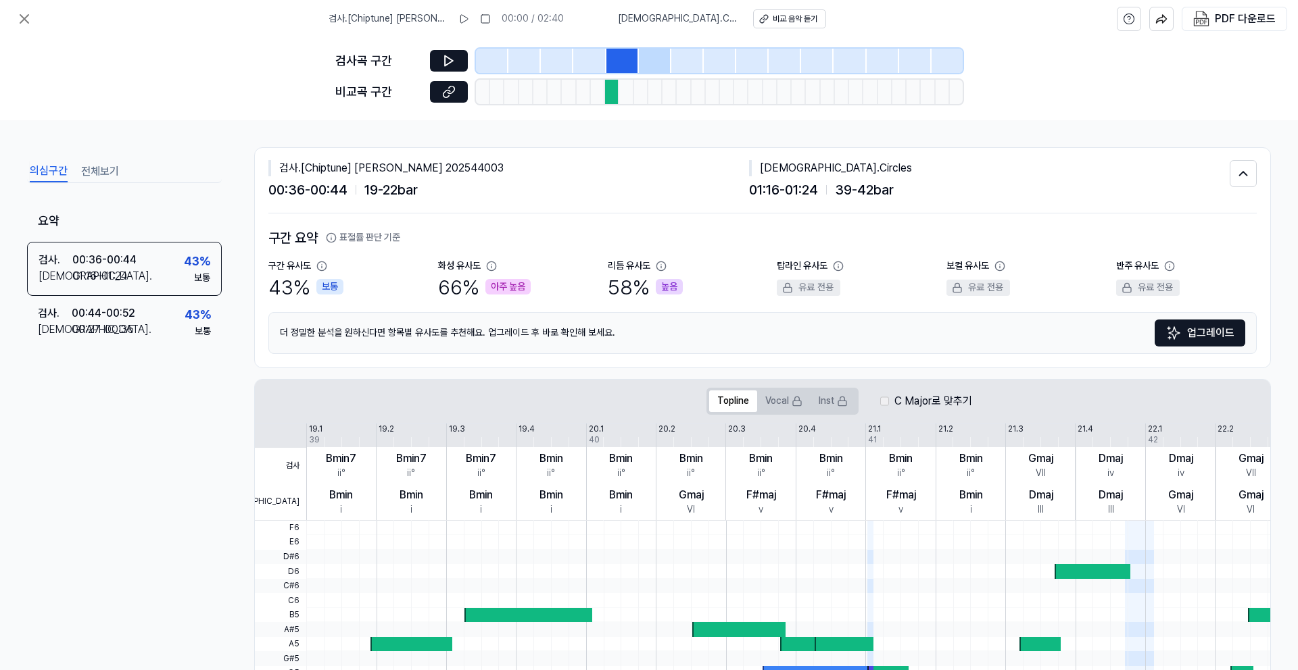
click at [616, 99] on div at bounding box center [612, 92] width 14 height 24
click at [447, 94] on icon at bounding box center [449, 92] width 14 height 14
click at [109, 33] on div "검사 . [Chiptune] [PERSON_NAME] 202544003 00:00 / 02:40 비교 . Circles 비교 음악 듣기 PDF…" at bounding box center [649, 19] width 1298 height 38
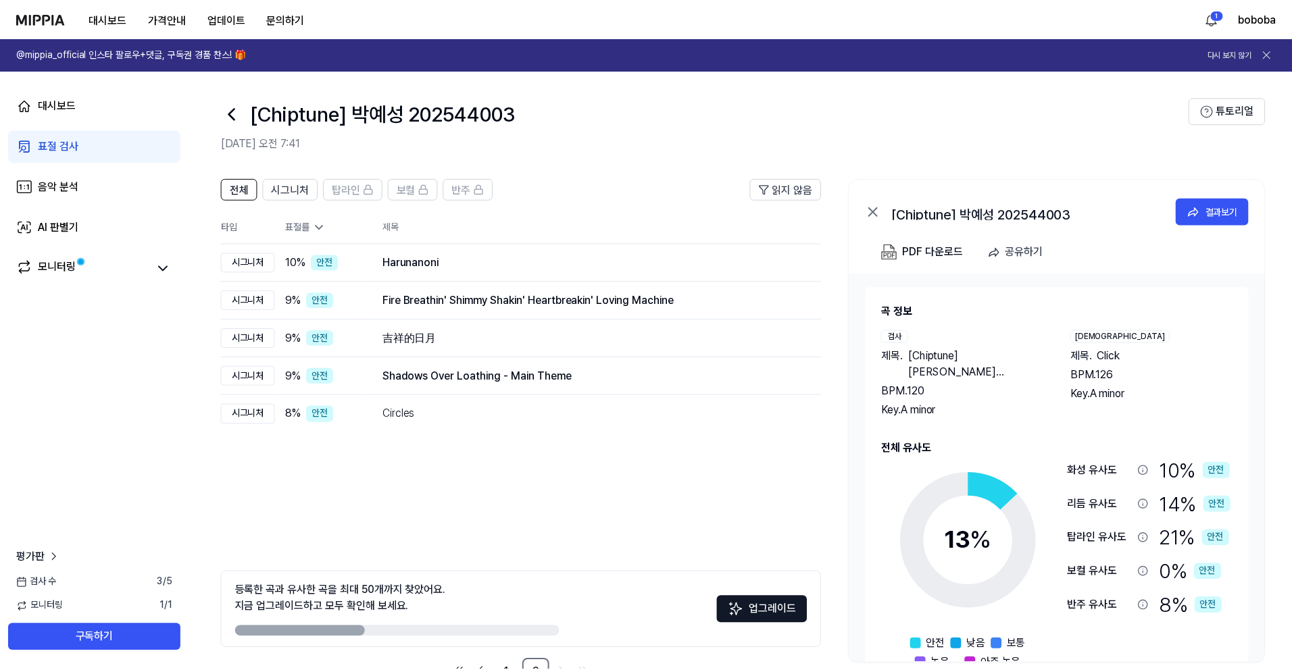
scroll to position [43, 0]
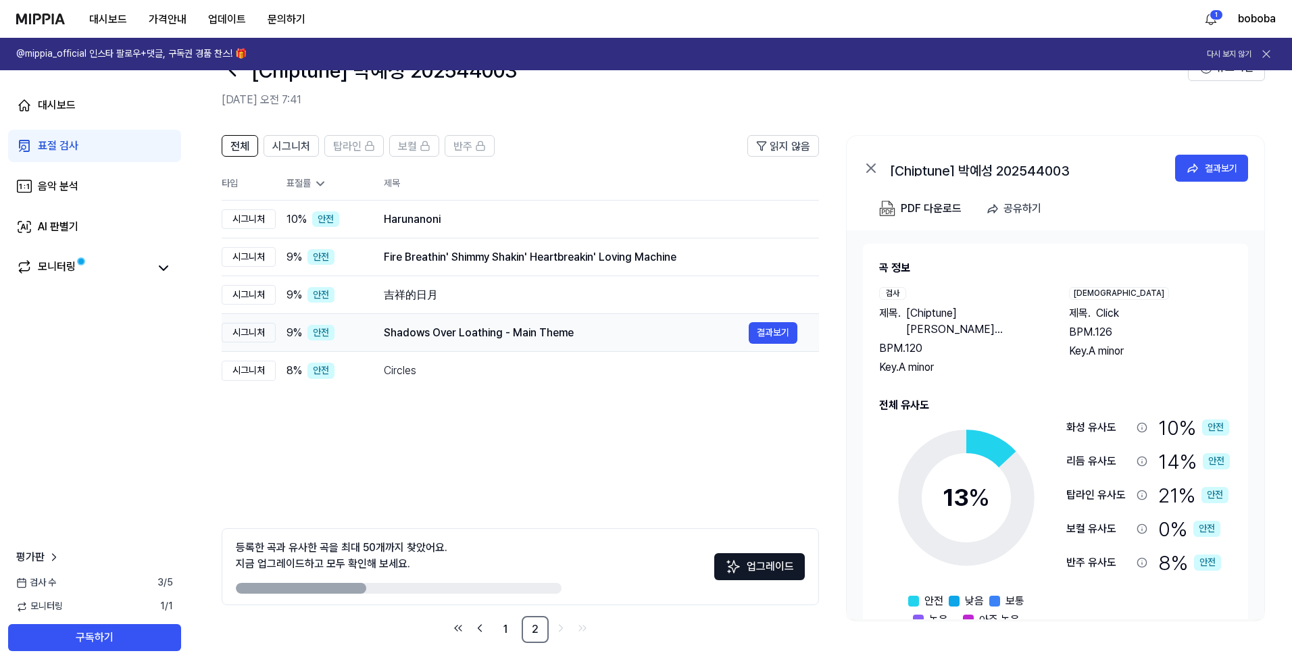
click at [645, 337] on div "Shadows Over Loathing - Main Theme" at bounding box center [566, 333] width 365 height 16
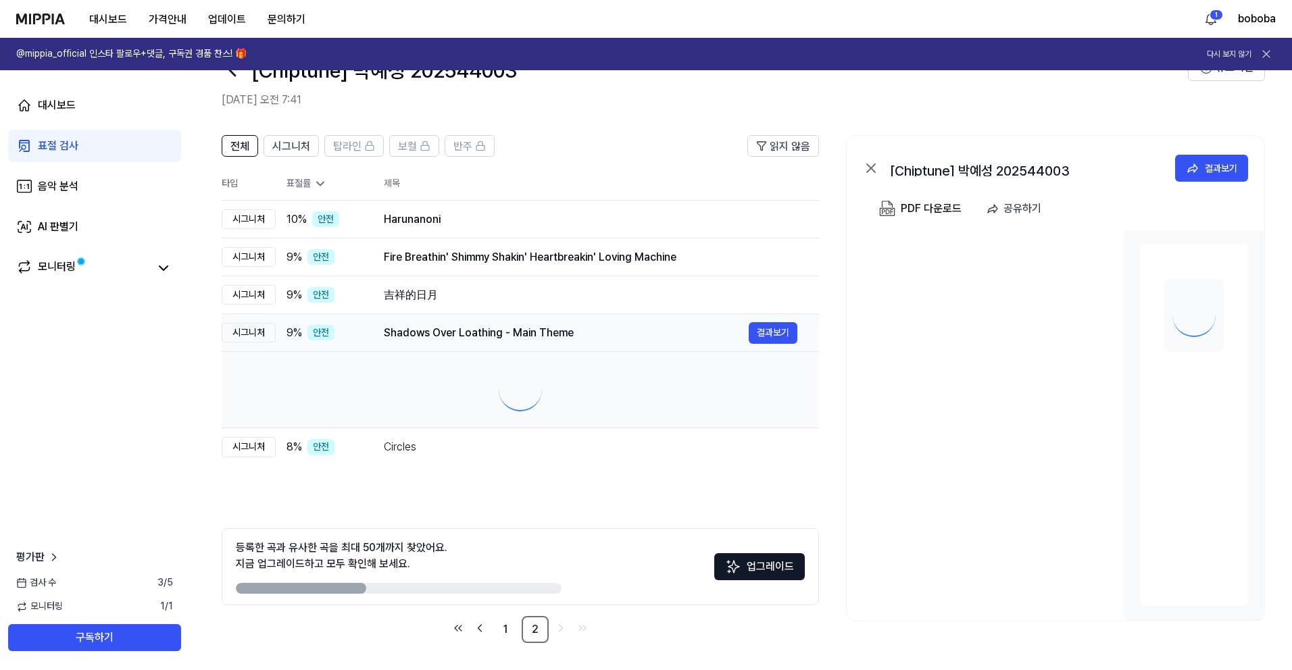
click at [645, 337] on div "Shadows Over Loathing - Main Theme" at bounding box center [566, 333] width 365 height 16
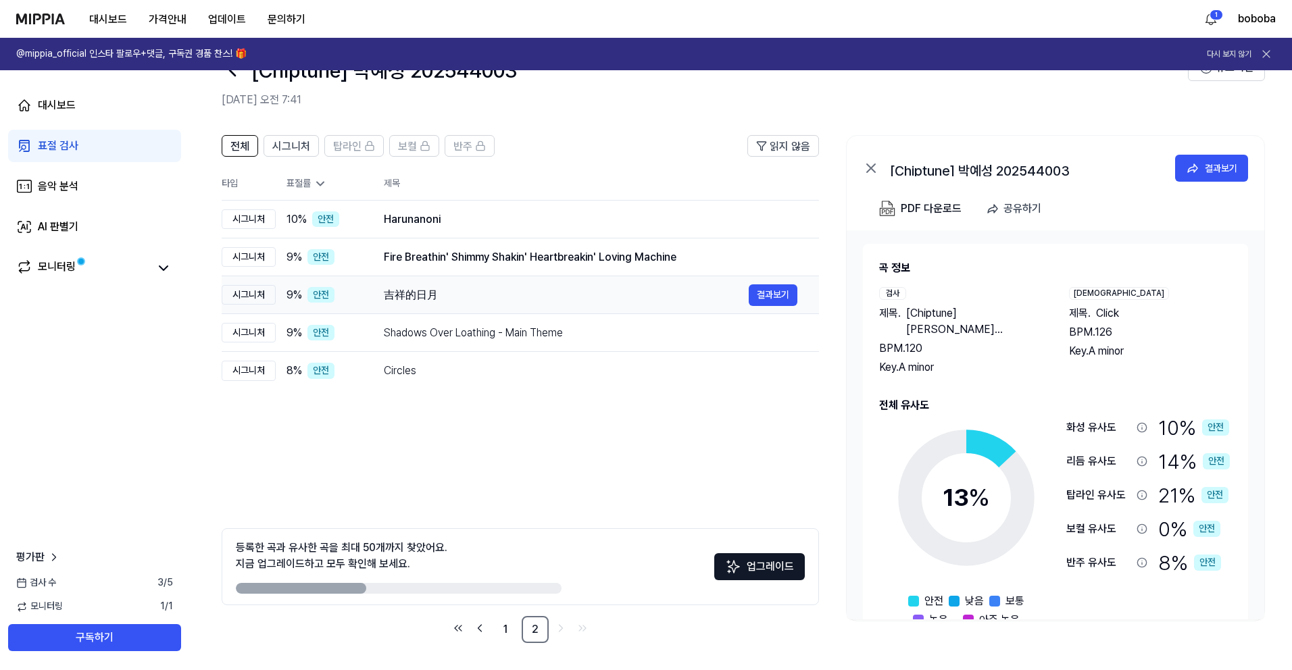
click at [492, 298] on div "吉祥的日月" at bounding box center [566, 295] width 365 height 16
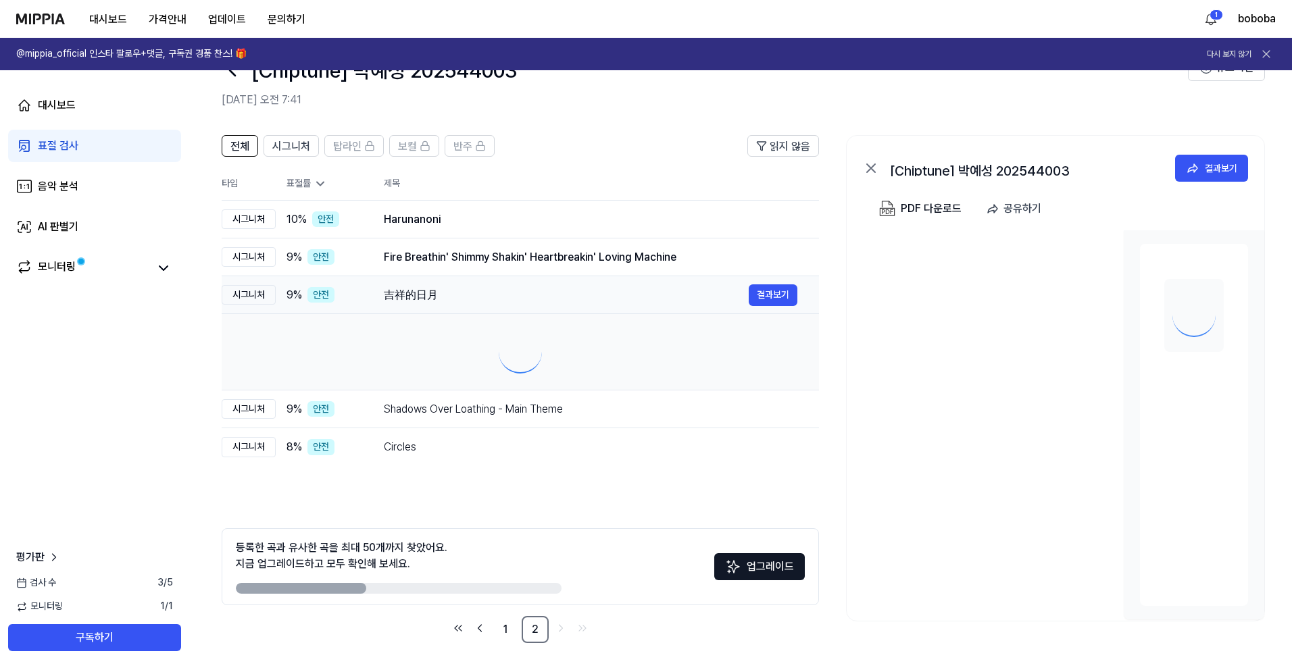
click at [492, 298] on div "吉祥的日月" at bounding box center [566, 295] width 365 height 16
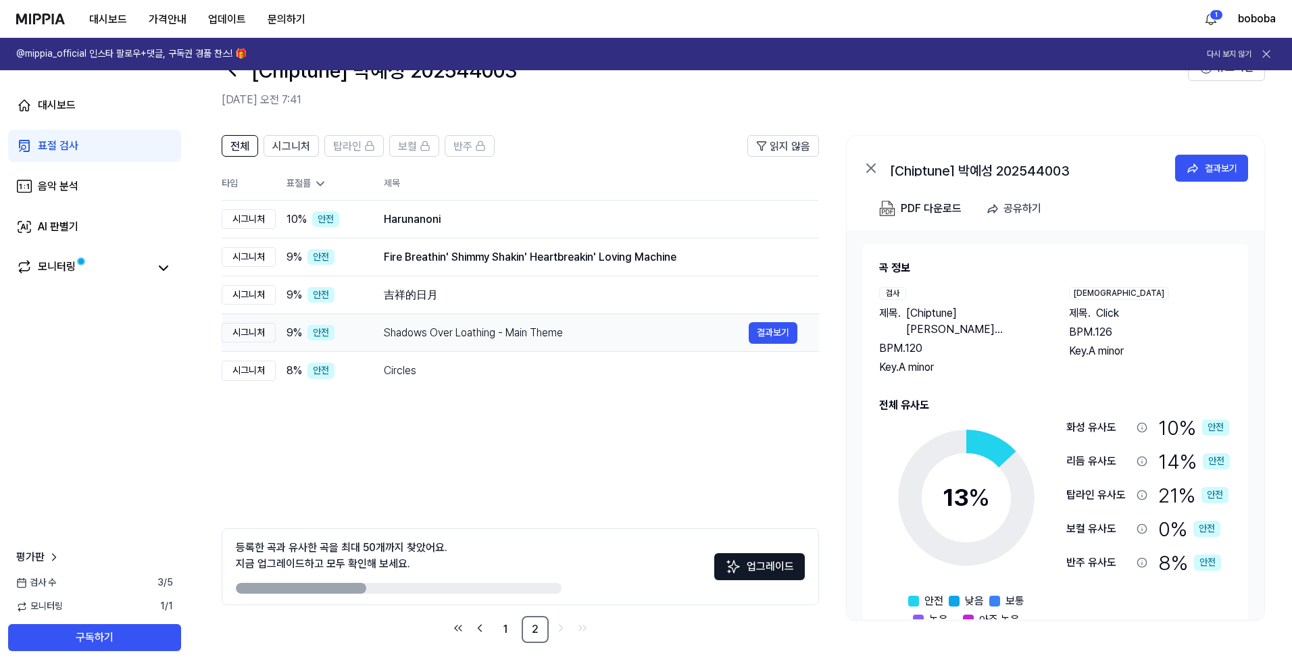
click at [485, 325] on div "Shadows Over Loathing - Main Theme" at bounding box center [566, 333] width 365 height 16
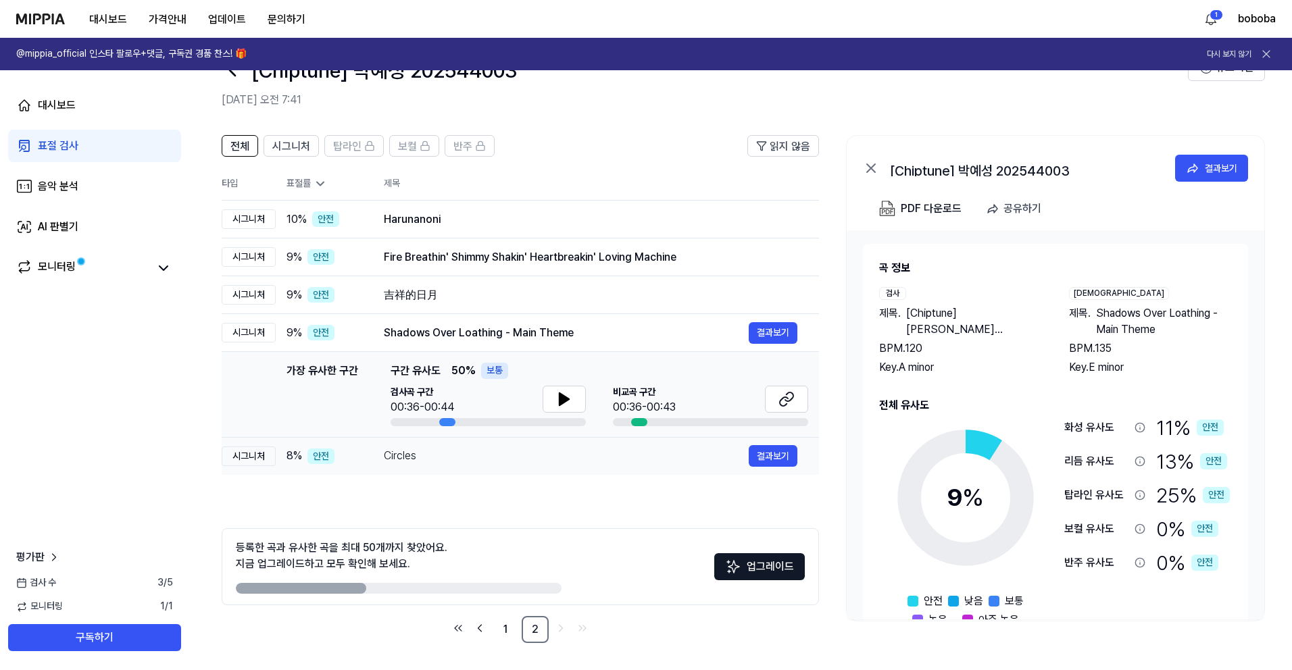
click at [482, 459] on div "Circles" at bounding box center [566, 456] width 365 height 16
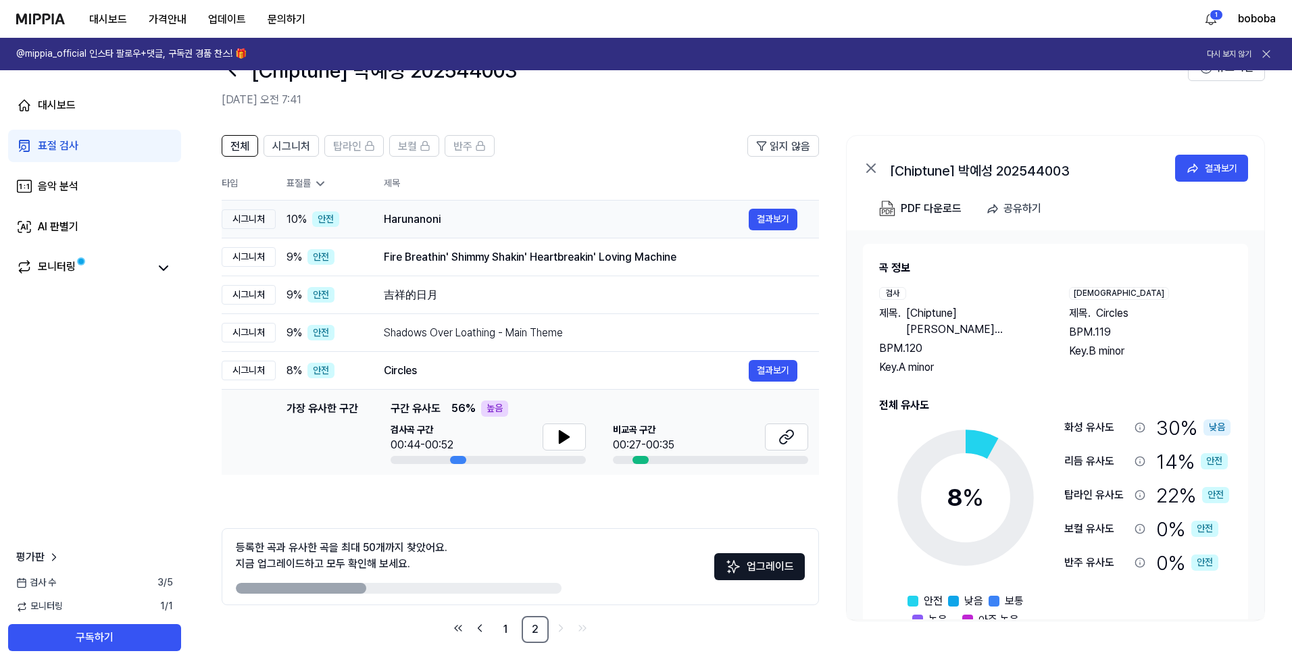
click at [483, 228] on div "Harunanoni 결과보기" at bounding box center [591, 220] width 414 height 22
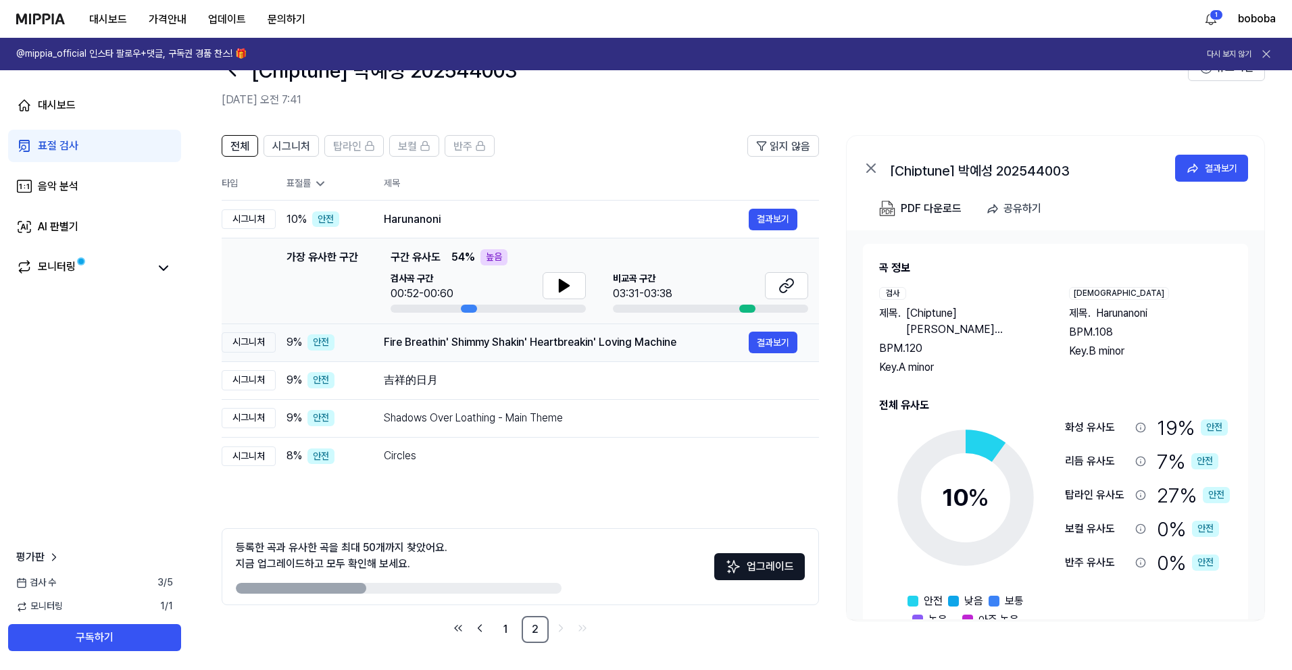
click at [520, 354] on td "Fire Breathin' Shimmy Shakin' Heartbreakin' Loving Machine 결과보기" at bounding box center [590, 343] width 457 height 38
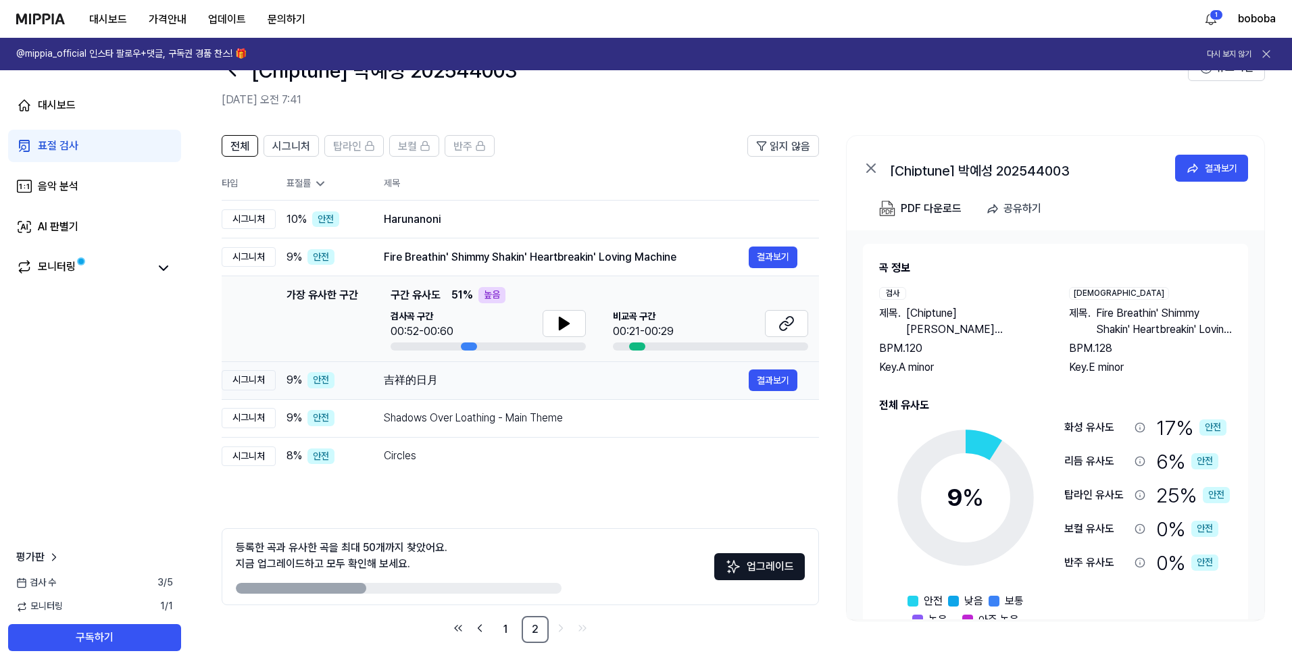
click at [511, 366] on td "吉祥的日月 결과보기" at bounding box center [590, 381] width 457 height 38
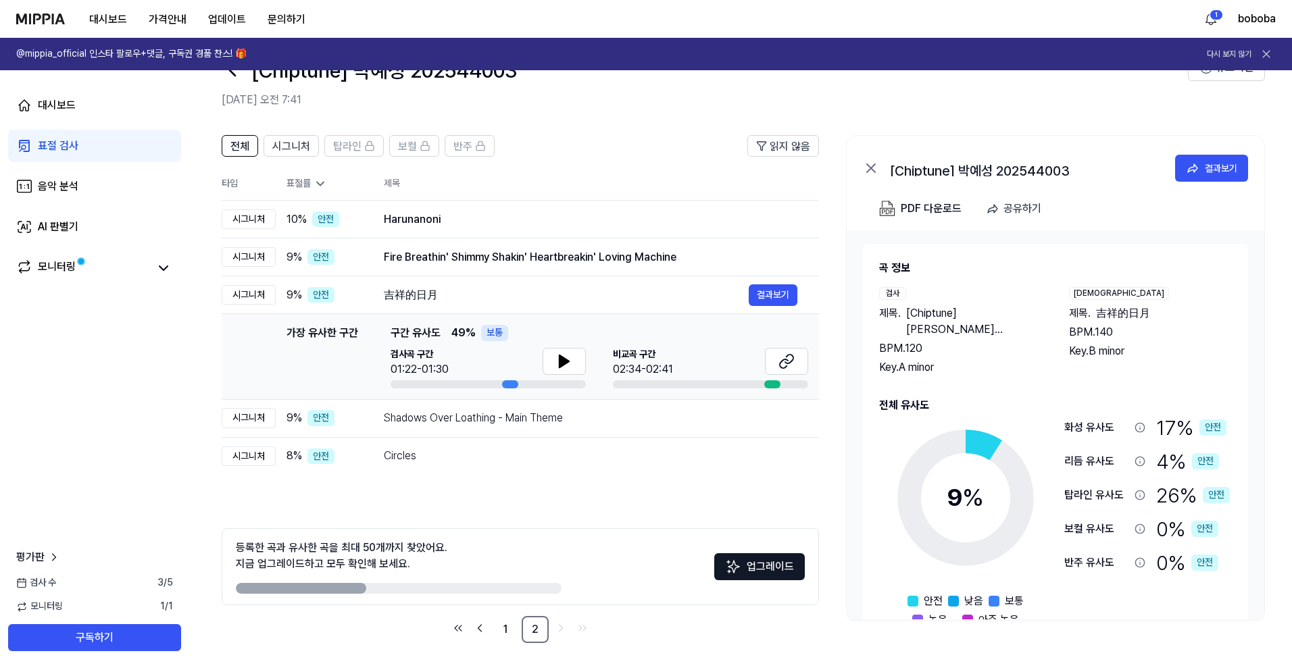
click at [274, 158] on header "전체 시그니처 탑라인 보컬 반주 읽지 않음" at bounding box center [520, 151] width 597 height 32
click at [278, 156] on button "시그니처" at bounding box center [291, 146] width 55 height 22
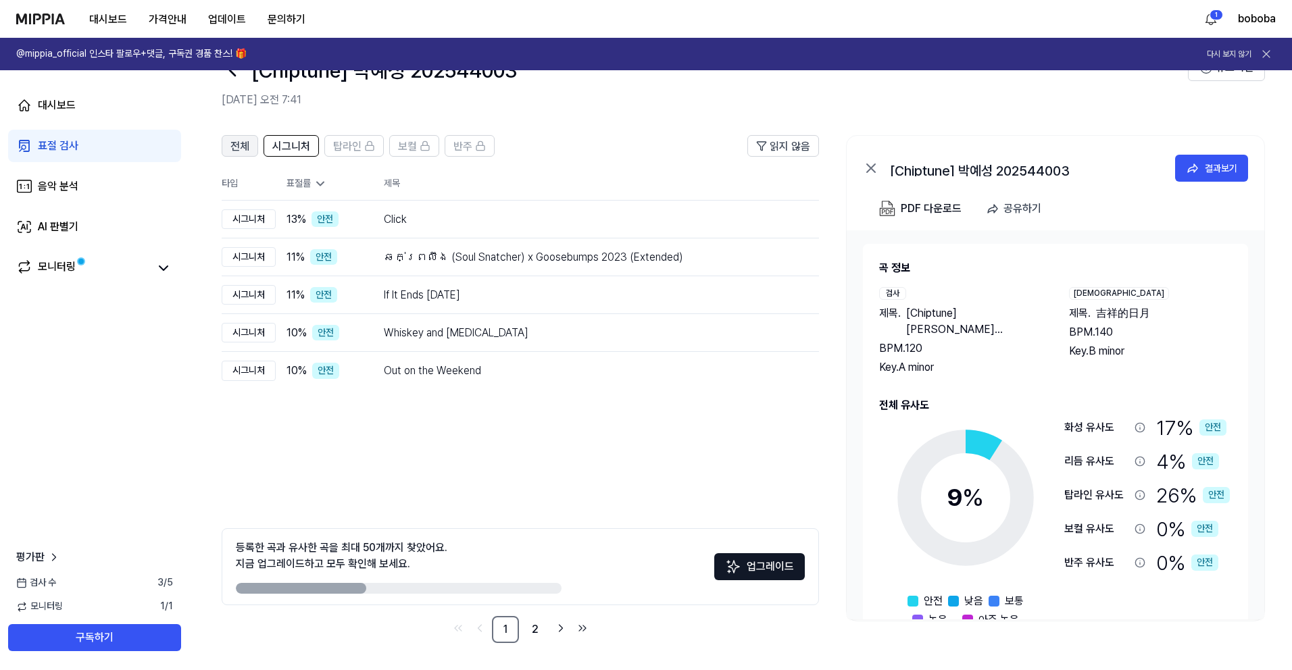
drag, startPoint x: 259, startPoint y: 150, endPoint x: 244, endPoint y: 149, distance: 14.9
click at [258, 150] on div "전체 시그니처 탑라인 보컬 반주" at bounding box center [358, 146] width 273 height 22
click at [244, 149] on span "전체" at bounding box center [239, 147] width 19 height 16
click at [270, 148] on button "시그니처" at bounding box center [291, 146] width 55 height 22
click at [305, 182] on div "표절률" at bounding box center [325, 184] width 76 height 14
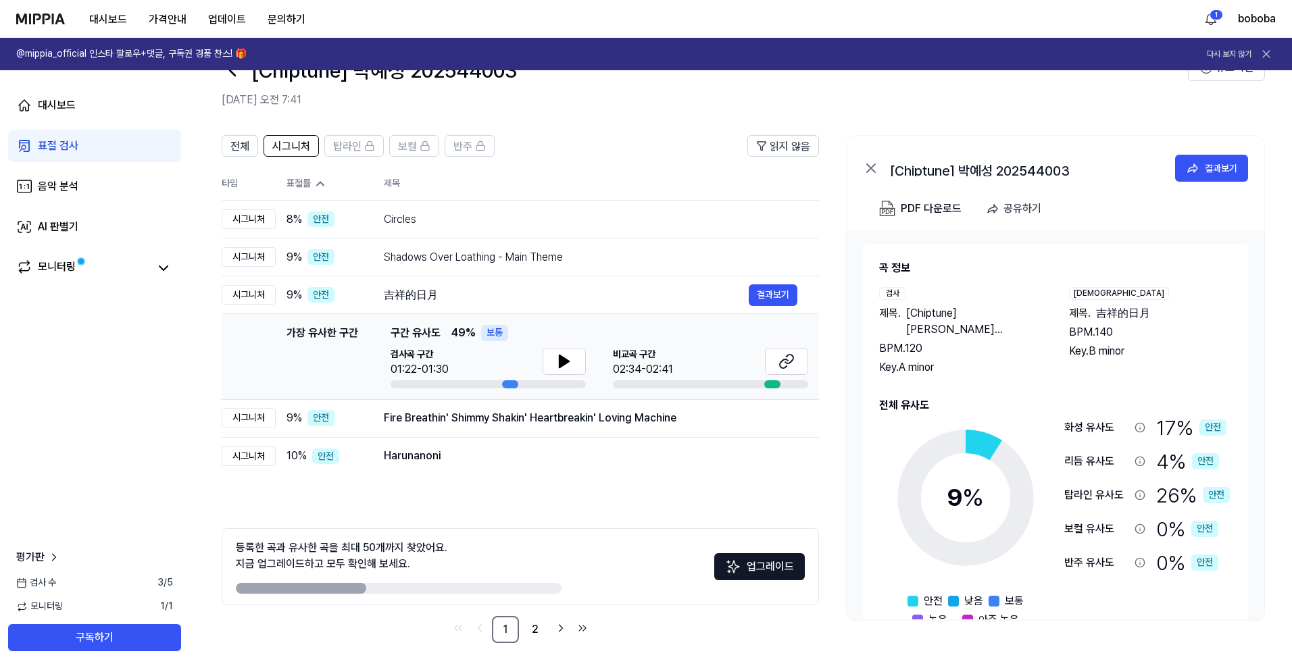
click at [305, 182] on div "표절률" at bounding box center [325, 184] width 76 height 14
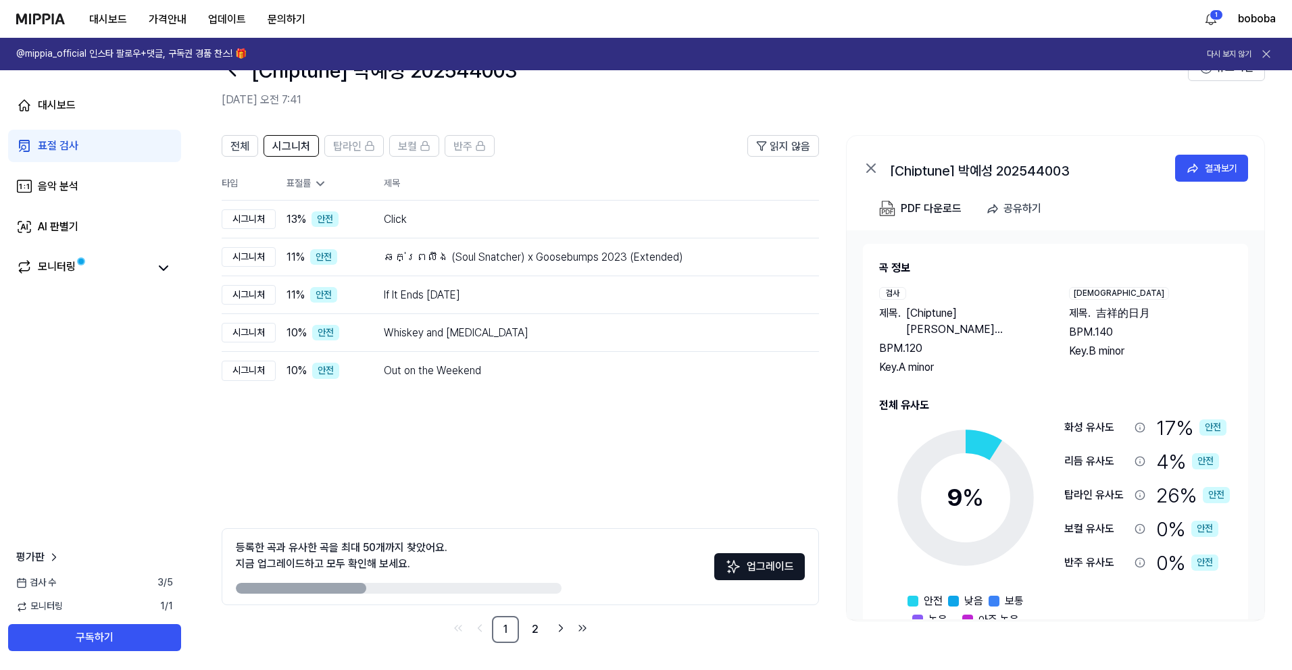
click at [387, 526] on div at bounding box center [399, 588] width 326 height 11
click at [385, 526] on div at bounding box center [399, 588] width 326 height 11
click at [82, 272] on link "모니터링" at bounding box center [82, 268] width 132 height 19
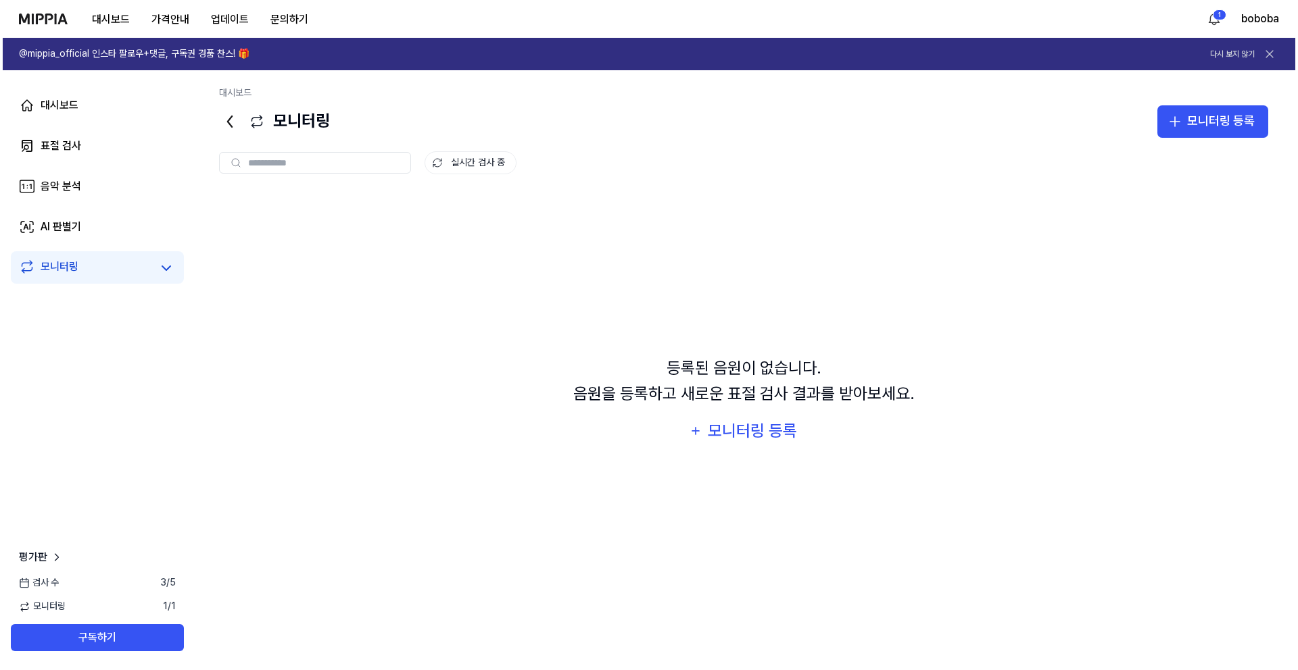
scroll to position [0, 0]
click at [64, 109] on div "대시보드" at bounding box center [57, 105] width 38 height 16
